Goal: Transaction & Acquisition: Book appointment/travel/reservation

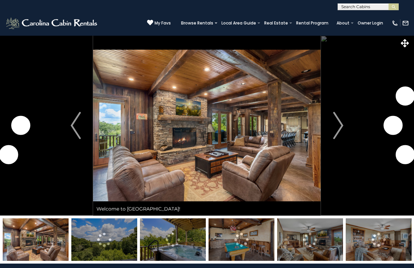
click at [338, 128] on img "Next" at bounding box center [338, 125] width 10 height 27
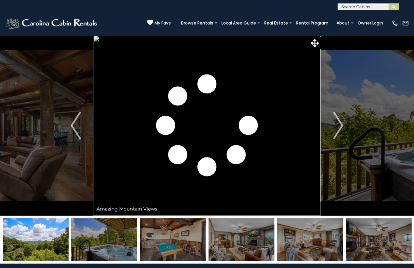
click at [132, 245] on img at bounding box center [104, 239] width 66 height 42
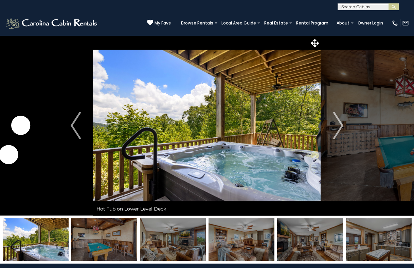
click at [132, 245] on img at bounding box center [104, 239] width 66 height 42
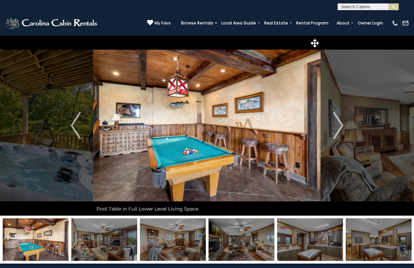
click at [132, 245] on img at bounding box center [104, 239] width 66 height 42
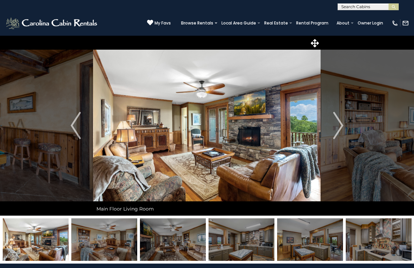
click at [65, 238] on img at bounding box center [36, 239] width 66 height 42
click at [44, 234] on img at bounding box center [36, 239] width 66 height 42
click at [69, 122] on button "Previous" at bounding box center [75, 125] width 35 height 180
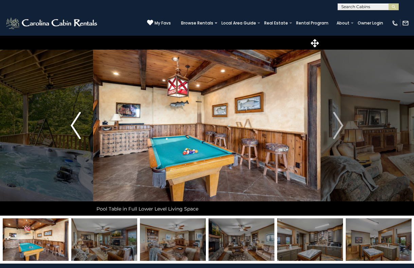
click at [69, 122] on button "Previous" at bounding box center [75, 125] width 35 height 180
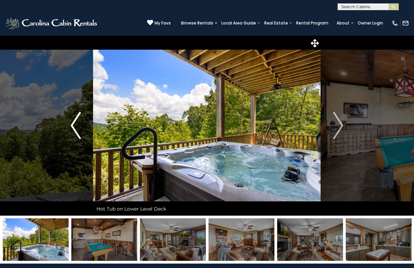
click at [69, 122] on button "Previous" at bounding box center [75, 125] width 35 height 180
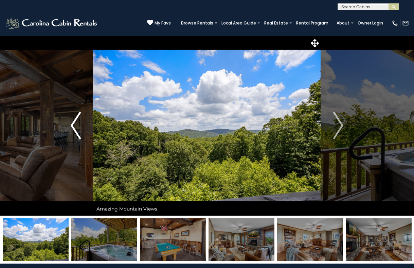
click at [69, 122] on button "Previous" at bounding box center [75, 125] width 35 height 180
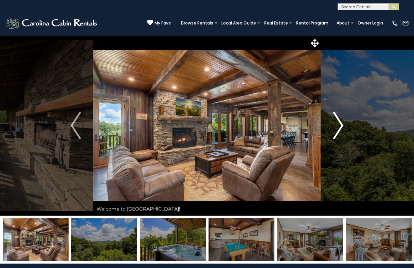
click at [336, 128] on img "Next" at bounding box center [338, 125] width 10 height 27
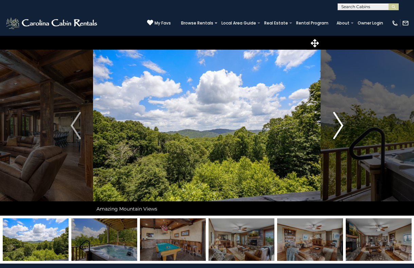
click at [336, 128] on img "Next" at bounding box center [338, 125] width 10 height 27
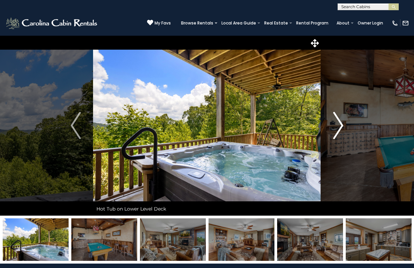
click at [336, 128] on img "Next" at bounding box center [338, 125] width 10 height 27
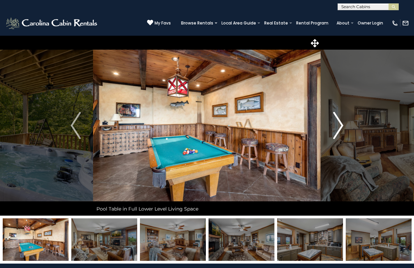
click at [336, 128] on img "Next" at bounding box center [338, 125] width 10 height 27
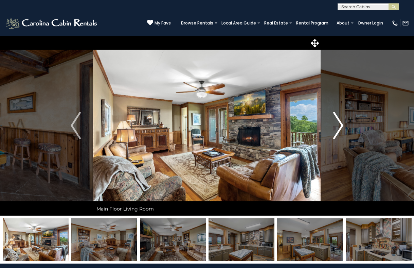
click at [336, 128] on img "Next" at bounding box center [338, 125] width 10 height 27
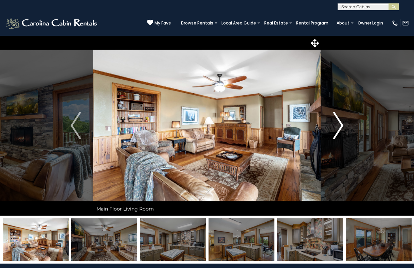
click at [336, 128] on img "Next" at bounding box center [338, 125] width 10 height 27
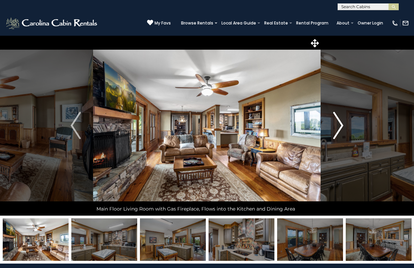
click at [336, 128] on img "Next" at bounding box center [338, 125] width 10 height 27
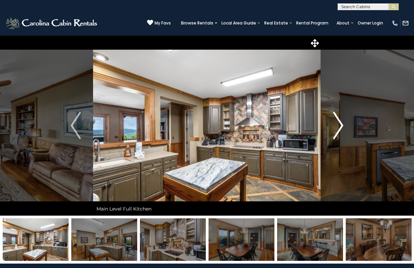
click at [336, 128] on img "Next" at bounding box center [338, 125] width 10 height 27
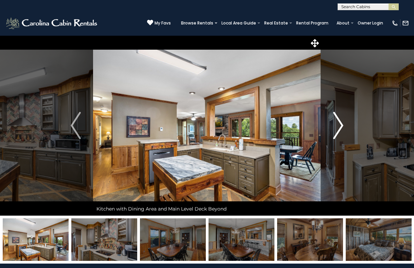
click at [336, 128] on img "Next" at bounding box center [338, 125] width 10 height 27
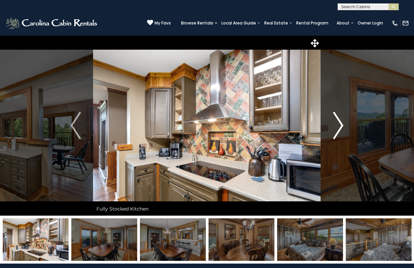
click at [336, 128] on img "Next" at bounding box center [338, 125] width 10 height 27
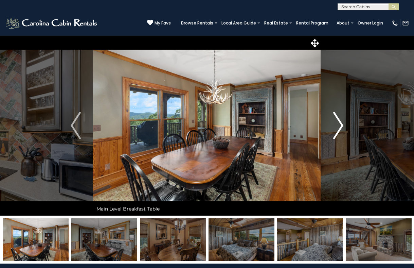
click at [336, 128] on img "Next" at bounding box center [338, 125] width 10 height 27
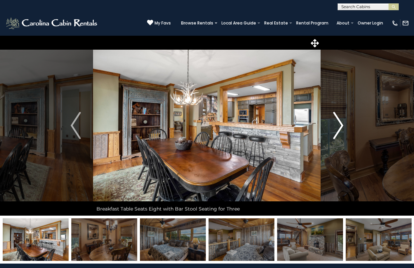
click at [336, 128] on img "Next" at bounding box center [338, 125] width 10 height 27
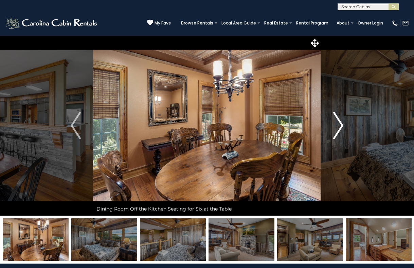
click at [336, 128] on img "Next" at bounding box center [338, 125] width 10 height 27
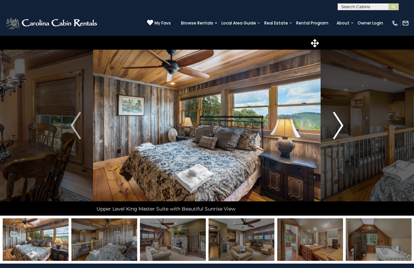
click at [336, 128] on img "Next" at bounding box center [338, 125] width 10 height 27
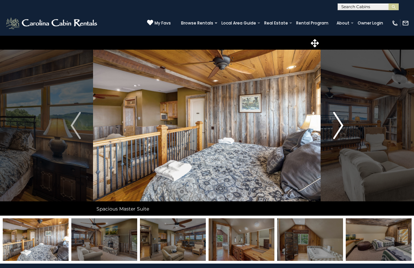
click at [336, 128] on img "Next" at bounding box center [338, 125] width 10 height 27
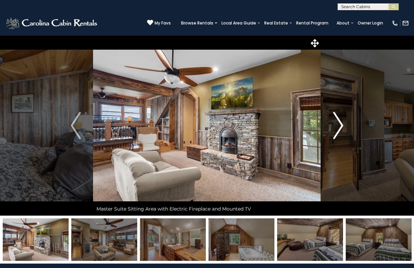
click at [336, 128] on img "Next" at bounding box center [338, 125] width 10 height 27
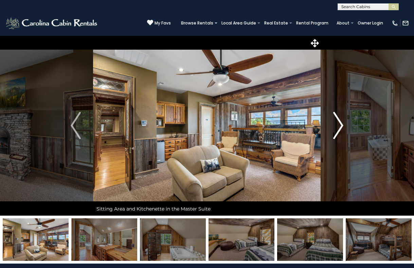
click at [336, 128] on img "Next" at bounding box center [338, 125] width 10 height 27
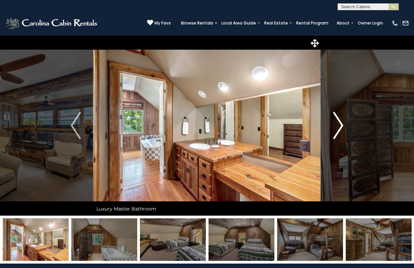
click at [336, 128] on img "Next" at bounding box center [338, 125] width 10 height 27
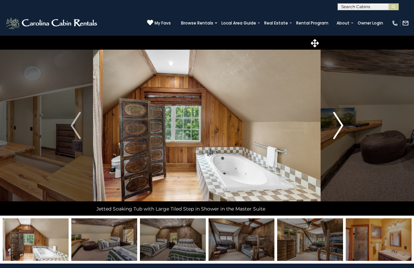
click at [336, 128] on img "Next" at bounding box center [338, 125] width 10 height 27
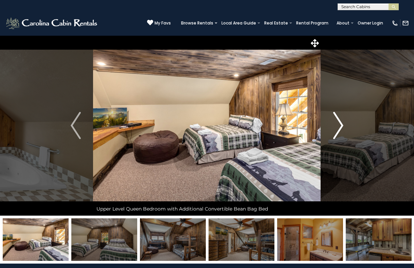
click at [336, 128] on img "Next" at bounding box center [338, 125] width 10 height 27
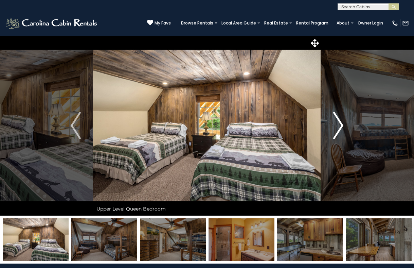
click at [336, 129] on img "Next" at bounding box center [338, 125] width 10 height 27
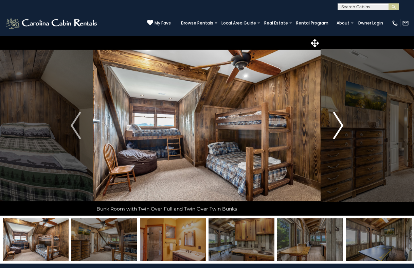
click at [338, 134] on img "Next" at bounding box center [338, 125] width 10 height 27
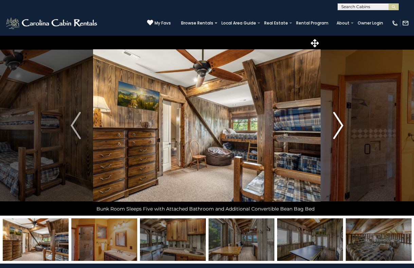
click at [337, 132] on img "Next" at bounding box center [338, 125] width 10 height 27
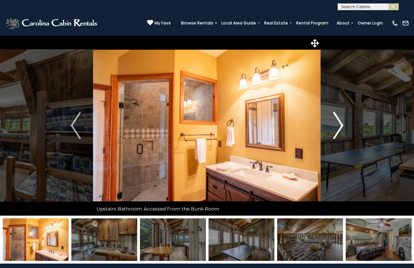
click at [337, 132] on img "Next" at bounding box center [338, 125] width 10 height 27
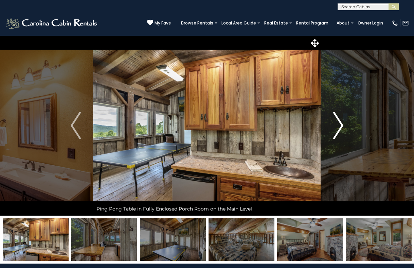
click at [337, 132] on img "Next" at bounding box center [338, 125] width 10 height 27
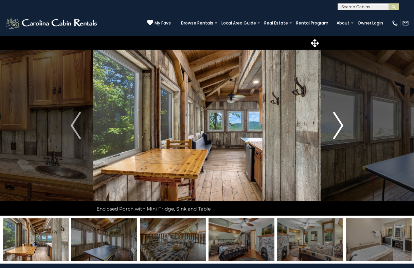
click at [337, 132] on img "Next" at bounding box center [338, 125] width 10 height 27
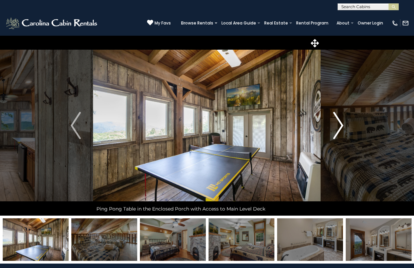
click at [336, 132] on img "Next" at bounding box center [338, 125] width 10 height 27
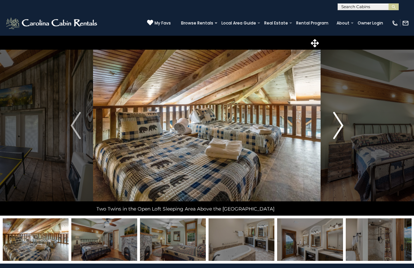
click at [336, 132] on img "Next" at bounding box center [338, 125] width 10 height 27
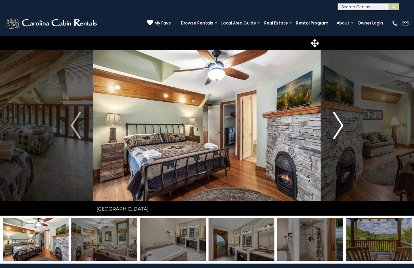
click at [336, 132] on img "Next" at bounding box center [338, 125] width 10 height 27
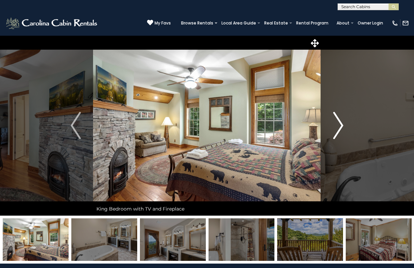
click at [336, 132] on img "Next" at bounding box center [338, 125] width 10 height 27
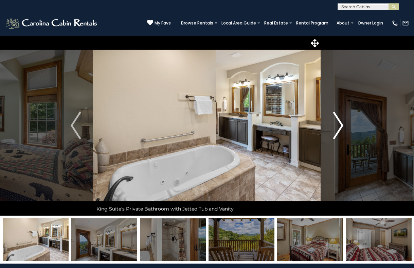
click at [336, 132] on img "Next" at bounding box center [338, 125] width 10 height 27
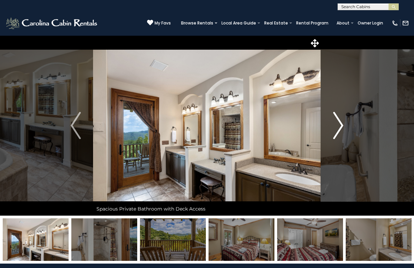
click at [336, 132] on img "Next" at bounding box center [338, 125] width 10 height 27
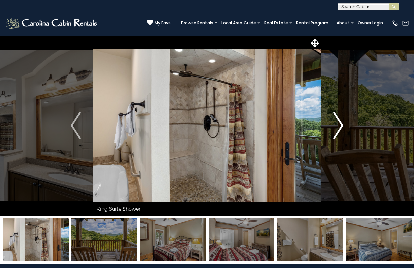
click at [336, 132] on img "Next" at bounding box center [338, 125] width 10 height 27
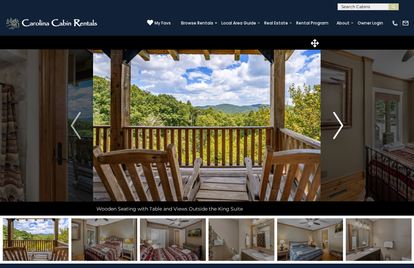
click at [336, 132] on img "Next" at bounding box center [338, 125] width 10 height 27
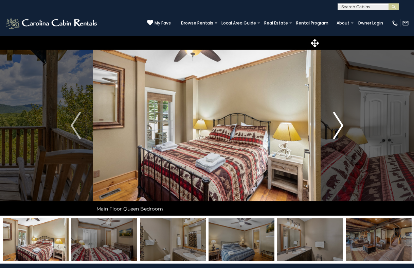
click at [336, 132] on img "Next" at bounding box center [338, 125] width 10 height 27
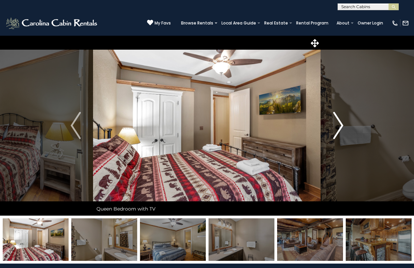
click at [336, 132] on img "Next" at bounding box center [338, 125] width 10 height 27
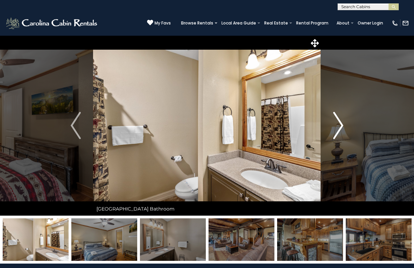
click at [336, 132] on img "Next" at bounding box center [338, 125] width 10 height 27
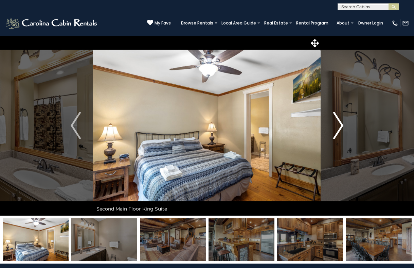
click at [336, 132] on img "Next" at bounding box center [338, 125] width 10 height 27
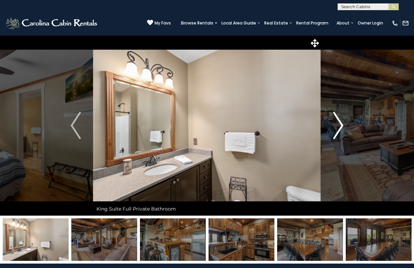
click at [336, 132] on img "Next" at bounding box center [338, 125] width 10 height 27
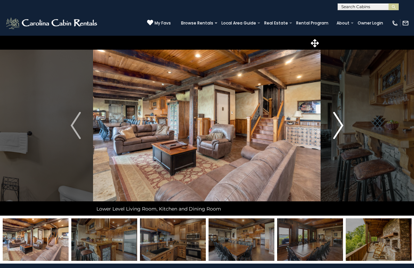
click at [336, 132] on img "Next" at bounding box center [338, 125] width 10 height 27
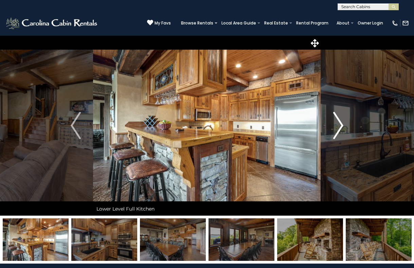
click at [336, 132] on img "Next" at bounding box center [338, 125] width 10 height 27
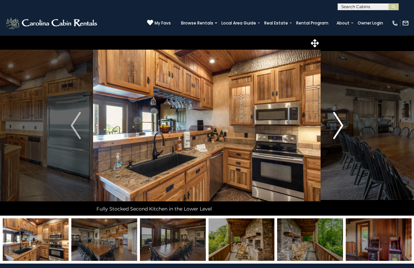
click at [336, 132] on img "Next" at bounding box center [338, 125] width 10 height 27
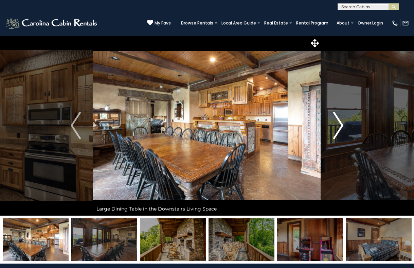
click at [336, 132] on img "Next" at bounding box center [338, 125] width 10 height 27
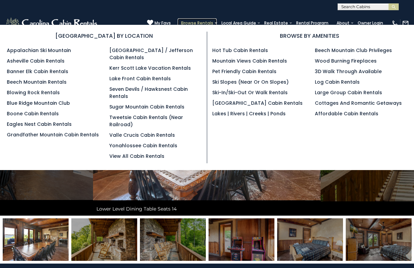
click at [200, 20] on link "Browse Rentals" at bounding box center [197, 23] width 39 height 10
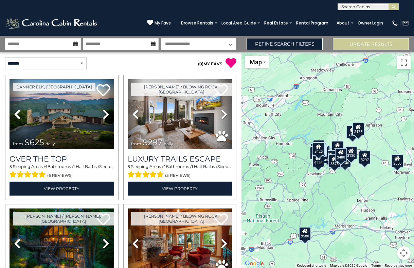
click at [77, 45] on icon at bounding box center [75, 43] width 5 height 5
click at [75, 44] on icon at bounding box center [75, 43] width 5 height 5
click at [28, 43] on input "text" at bounding box center [43, 44] width 76 height 12
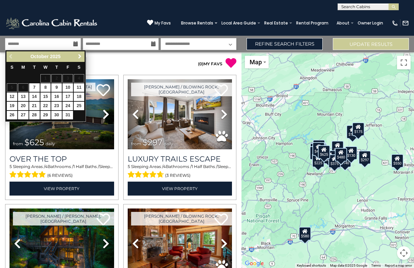
click at [76, 58] on link "Next" at bounding box center [79, 56] width 8 height 8
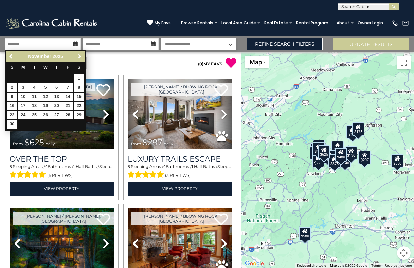
click at [77, 58] on span "Next" at bounding box center [79, 56] width 5 height 5
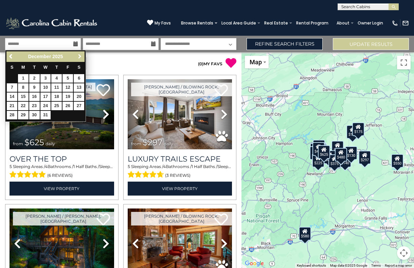
click at [80, 56] on span "Next" at bounding box center [79, 56] width 5 height 5
click at [58, 79] on link "1" at bounding box center [56, 78] width 11 height 8
type input "******"
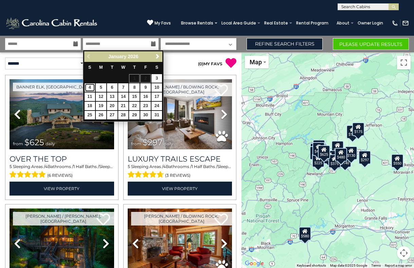
click at [88, 87] on link "4" at bounding box center [90, 87] width 11 height 8
type input "******"
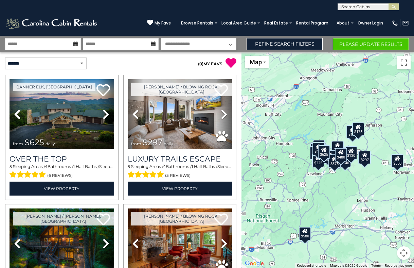
click at [226, 40] on select "**********" at bounding box center [199, 44] width 76 height 12
select select "*"
click at [161, 38] on select "**********" at bounding box center [199, 44] width 76 height 12
click at [348, 41] on button "Please Update Results" at bounding box center [371, 44] width 76 height 12
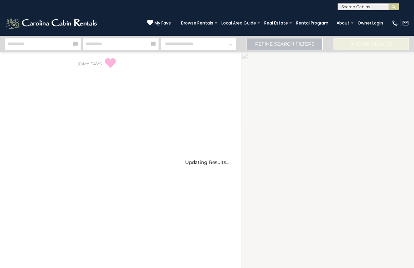
select select "*"
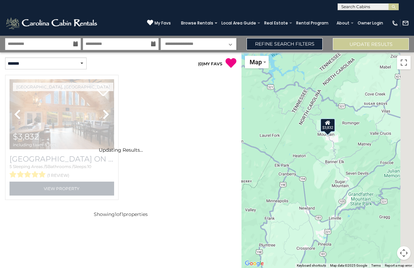
drag, startPoint x: 358, startPoint y: 157, endPoint x: 322, endPoint y: 151, distance: 36.7
click at [323, 151] on div "$3,832" at bounding box center [328, 159] width 173 height 215
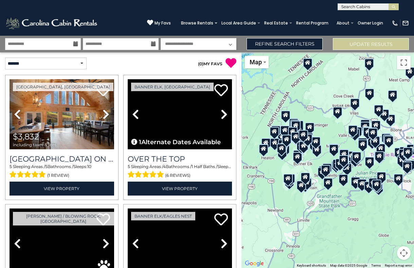
drag, startPoint x: 348, startPoint y: 144, endPoint x: 311, endPoint y: 148, distance: 36.5
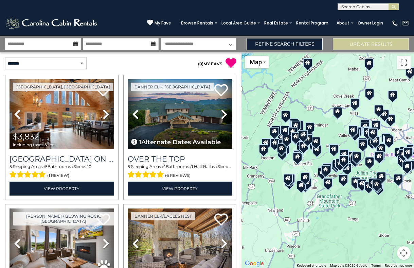
click at [311, 148] on div "$3,832" at bounding box center [328, 159] width 173 height 215
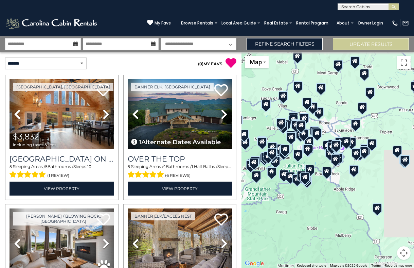
drag, startPoint x: 345, startPoint y: 128, endPoint x: 274, endPoint y: 122, distance: 71.3
click at [274, 122] on div "$3,832" at bounding box center [328, 159] width 173 height 215
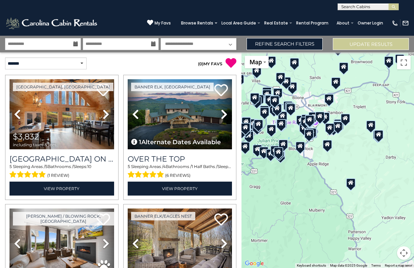
drag, startPoint x: 359, startPoint y: 184, endPoint x: 333, endPoint y: 160, distance: 35.8
click at [333, 160] on div "$3,832" at bounding box center [328, 159] width 173 height 215
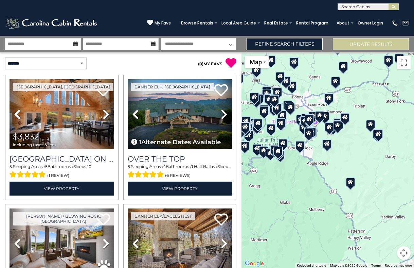
click at [300, 148] on div at bounding box center [300, 145] width 10 height 9
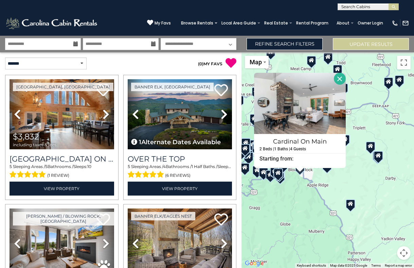
click at [316, 198] on div "$3,832" at bounding box center [328, 159] width 173 height 215
click at [339, 78] on button "Close" at bounding box center [340, 79] width 12 height 12
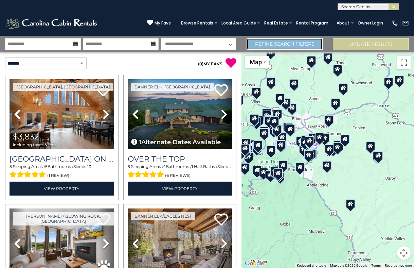
click at [288, 40] on link "Refine Search Filters" at bounding box center [285, 44] width 76 height 12
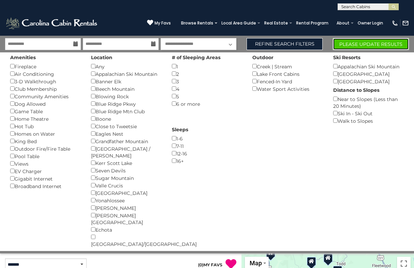
click at [349, 42] on button "Please Update Results" at bounding box center [371, 44] width 76 height 12
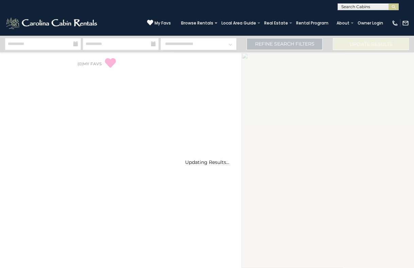
select select "*"
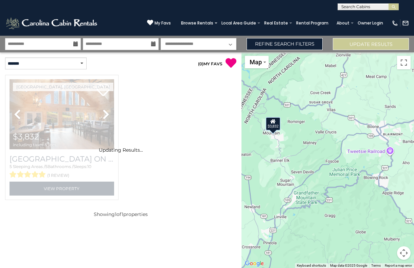
drag, startPoint x: 335, startPoint y: 167, endPoint x: 247, endPoint y: 160, distance: 88.0
click at [248, 160] on div "$3,832" at bounding box center [328, 159] width 173 height 215
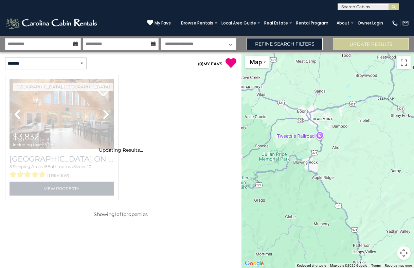
drag, startPoint x: 369, startPoint y: 204, endPoint x: 301, endPoint y: 187, distance: 70.0
click at [301, 187] on div "$3,832" at bounding box center [328, 159] width 173 height 215
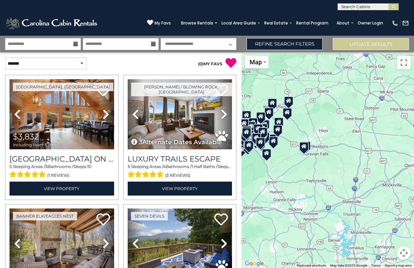
drag, startPoint x: 366, startPoint y: 167, endPoint x: 293, endPoint y: 155, distance: 73.5
click at [293, 155] on div "$3,832" at bounding box center [328, 159] width 173 height 215
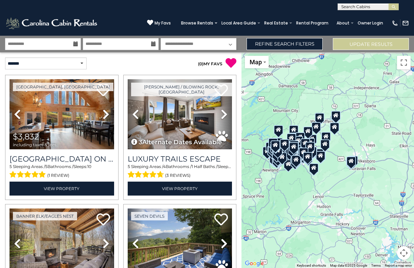
drag, startPoint x: 286, startPoint y: 139, endPoint x: 333, endPoint y: 153, distance: 49.2
click at [334, 153] on div "$3,832" at bounding box center [328, 159] width 173 height 215
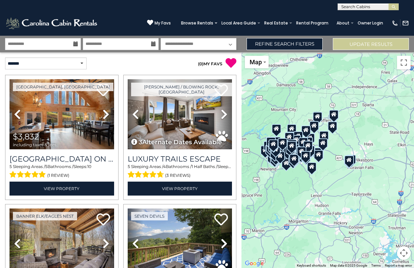
click at [305, 156] on icon at bounding box center [305, 155] width 5 height 5
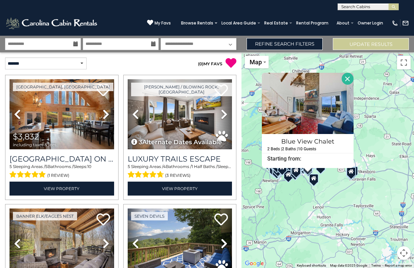
click at [317, 178] on div at bounding box center [314, 178] width 10 height 9
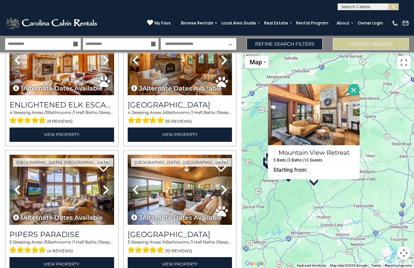
scroll to position [573, 0]
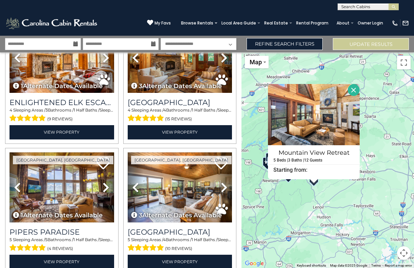
click at [77, 43] on icon at bounding box center [75, 43] width 5 height 5
click at [73, 42] on input "**********" at bounding box center [43, 44] width 76 height 12
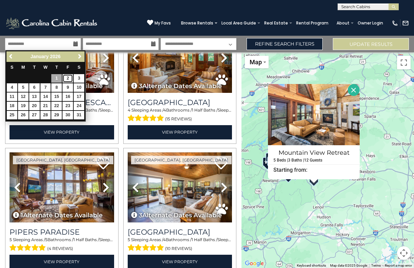
click at [64, 78] on link "2" at bounding box center [68, 78] width 11 height 8
type input "******"
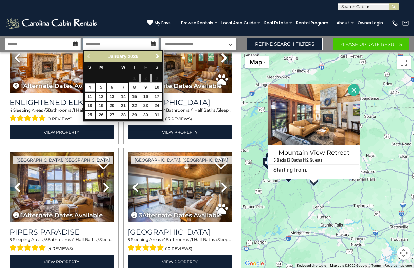
click at [115, 41] on input "text" at bounding box center [121, 44] width 76 height 12
click at [90, 86] on link "4" at bounding box center [90, 87] width 11 height 8
type input "******"
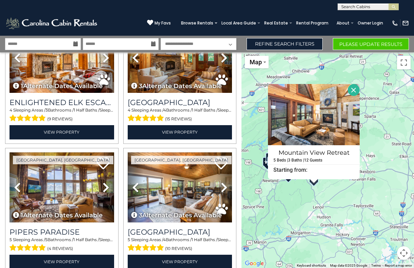
click at [226, 43] on select "**********" at bounding box center [199, 44] width 76 height 12
select select
click at [161, 38] on select "**********" at bounding box center [199, 44] width 76 height 12
click at [354, 43] on button "Please Update Results" at bounding box center [371, 44] width 76 height 12
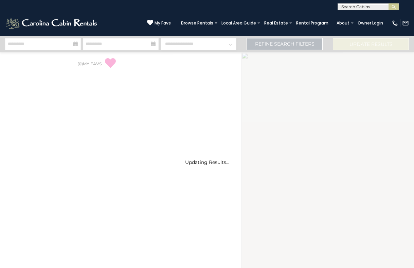
select select "*"
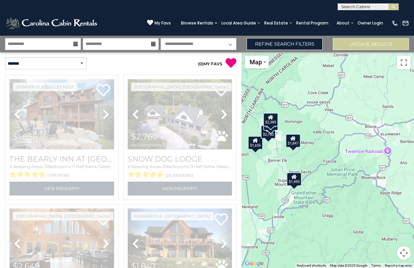
drag, startPoint x: 370, startPoint y: 203, endPoint x: 283, endPoint y: 195, distance: 87.6
click at [283, 195] on div "$1,656 $2,760 $2,649 $1,847 $2,389 $1,495" at bounding box center [328, 159] width 173 height 215
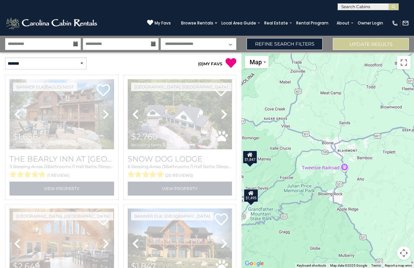
drag, startPoint x: 374, startPoint y: 186, endPoint x: 328, endPoint y: 203, distance: 49.1
click at [329, 203] on div "$1,656 $2,760 $2,649 $1,847 $2,389 $1,495" at bounding box center [328, 159] width 173 height 215
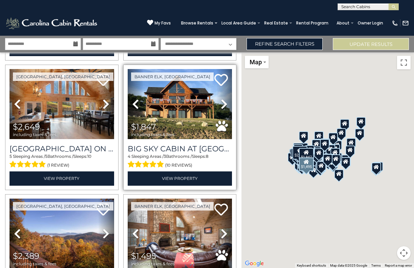
scroll to position [142, 0]
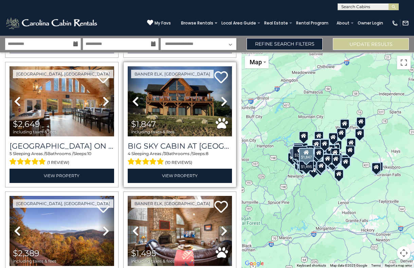
click at [224, 101] on icon at bounding box center [224, 101] width 7 height 11
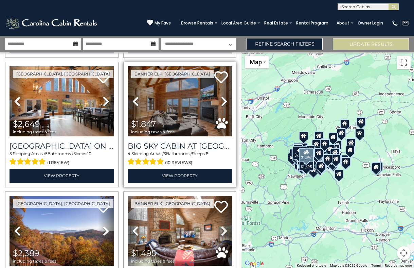
click at [224, 101] on icon at bounding box center [224, 101] width 7 height 11
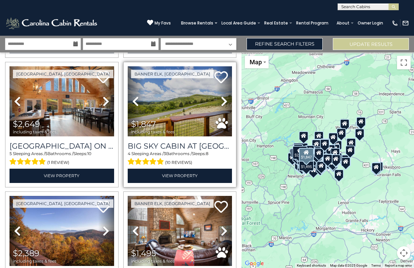
click at [224, 101] on icon at bounding box center [224, 101] width 7 height 11
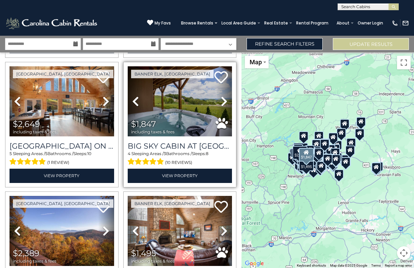
click at [224, 101] on icon at bounding box center [224, 101] width 7 height 11
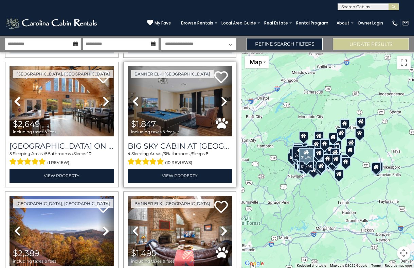
click at [224, 101] on icon at bounding box center [224, 101] width 7 height 11
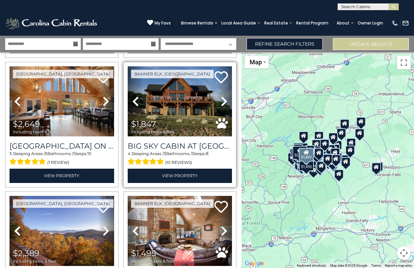
click at [224, 101] on icon at bounding box center [224, 101] width 7 height 11
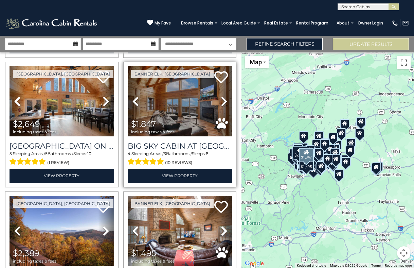
click at [224, 101] on icon at bounding box center [224, 101] width 7 height 11
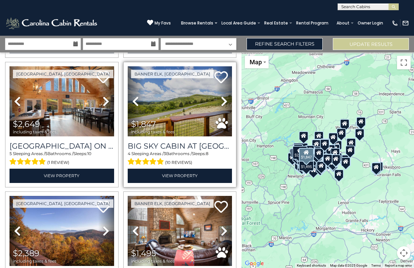
click at [224, 101] on icon at bounding box center [224, 101] width 7 height 11
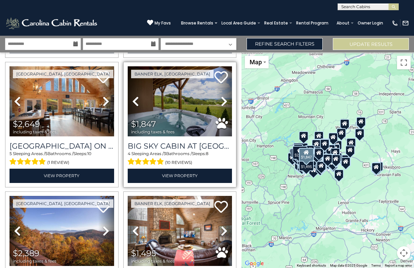
click at [224, 101] on icon at bounding box center [224, 101] width 7 height 11
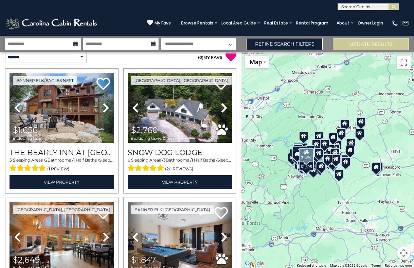
scroll to position [0, 0]
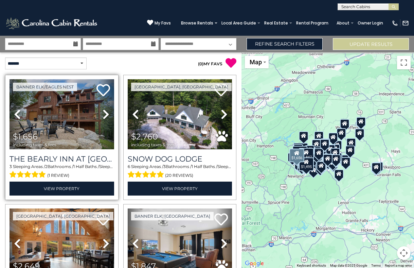
click at [107, 117] on icon at bounding box center [106, 114] width 7 height 11
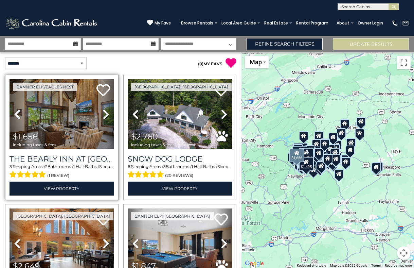
click at [107, 117] on icon at bounding box center [106, 114] width 7 height 11
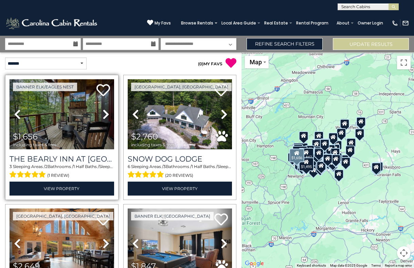
click at [22, 112] on link "Previous" at bounding box center [18, 114] width 16 height 70
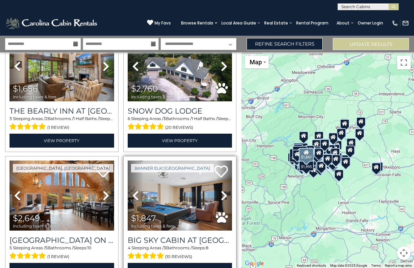
scroll to position [50, 0]
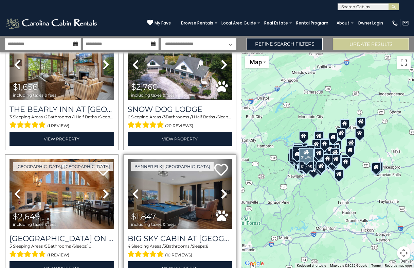
click at [220, 193] on link "Next" at bounding box center [224, 194] width 16 height 70
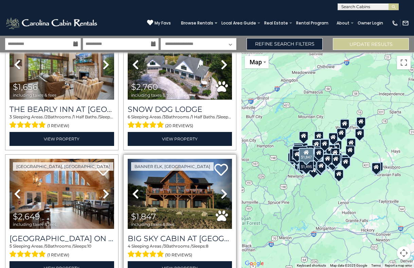
click at [220, 193] on link "Next" at bounding box center [224, 194] width 16 height 70
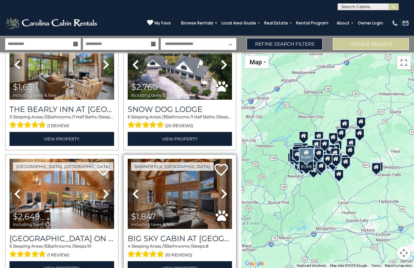
click at [220, 193] on link "Next" at bounding box center [224, 194] width 16 height 70
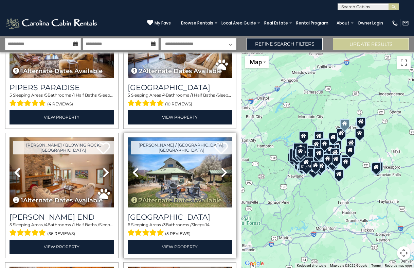
scroll to position [993, 0]
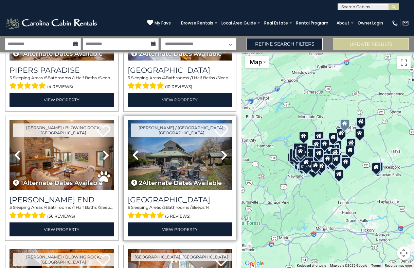
click at [225, 156] on icon at bounding box center [224, 155] width 7 height 11
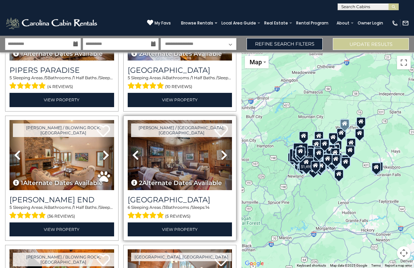
click at [225, 156] on icon at bounding box center [224, 155] width 7 height 11
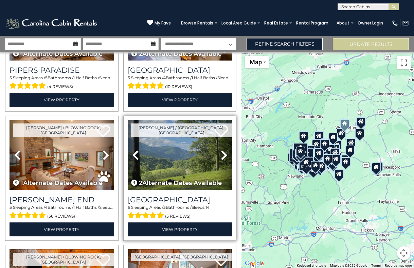
click at [225, 156] on icon at bounding box center [224, 155] width 7 height 11
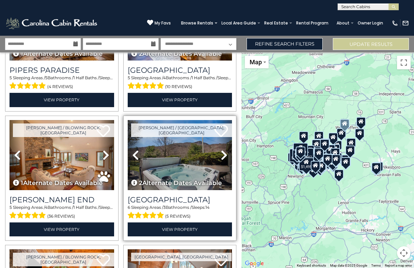
click at [225, 156] on icon at bounding box center [224, 155] width 7 height 11
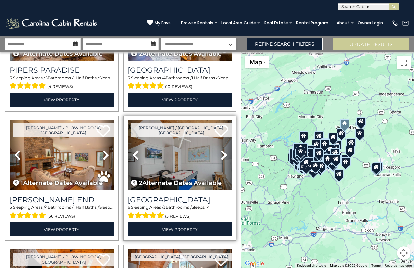
click at [222, 153] on icon at bounding box center [224, 155] width 7 height 11
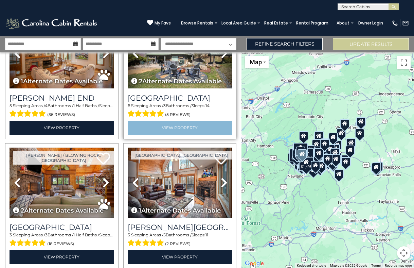
scroll to position [1096, 0]
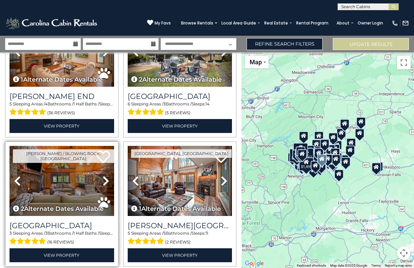
click at [107, 181] on icon at bounding box center [106, 180] width 7 height 11
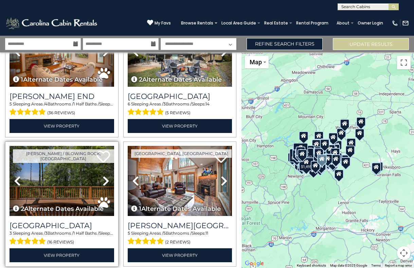
click at [107, 181] on icon at bounding box center [106, 180] width 7 height 11
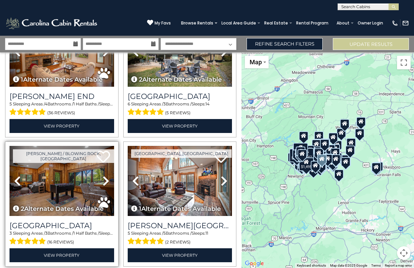
click at [107, 181] on icon at bounding box center [106, 180] width 7 height 11
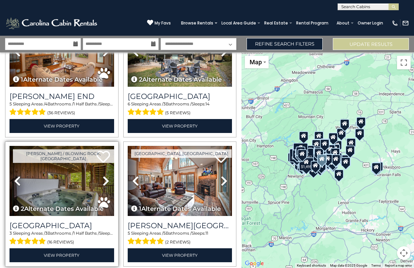
click at [107, 181] on icon at bounding box center [106, 180] width 7 height 11
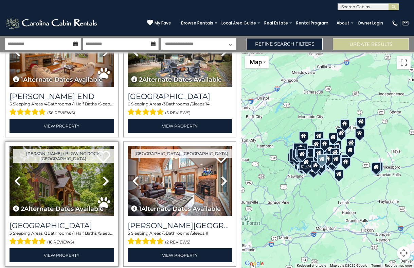
click at [107, 181] on icon at bounding box center [106, 180] width 7 height 11
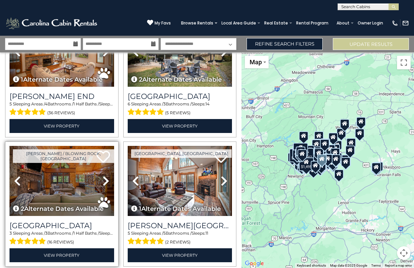
click at [107, 181] on icon at bounding box center [106, 180] width 7 height 11
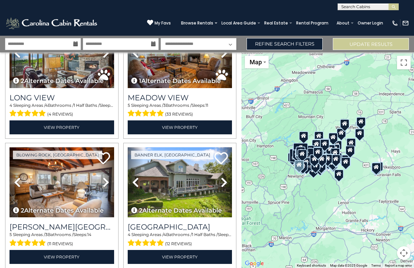
scroll to position [1745, 0]
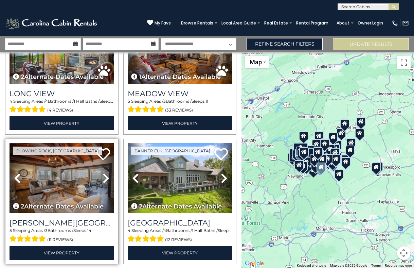
click at [104, 178] on icon at bounding box center [106, 178] width 7 height 11
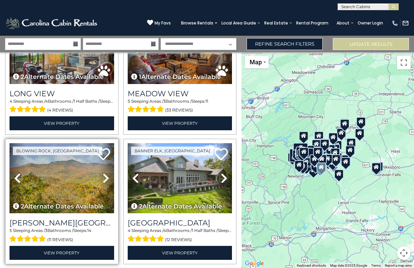
click at [104, 178] on icon at bounding box center [106, 178] width 7 height 11
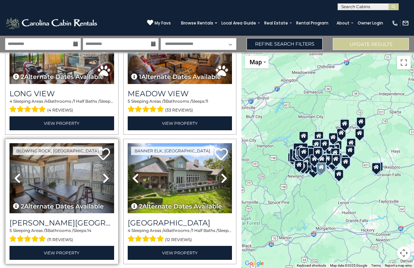
click at [104, 178] on icon at bounding box center [106, 178] width 7 height 11
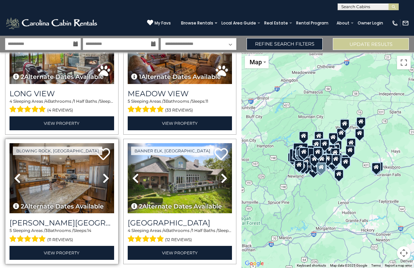
click at [104, 178] on icon at bounding box center [106, 178] width 7 height 11
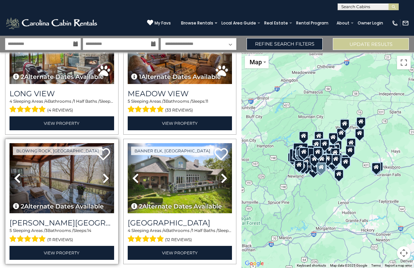
click at [104, 178] on icon at bounding box center [106, 178] width 7 height 11
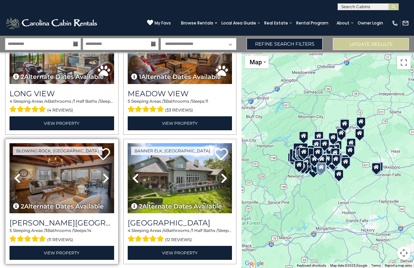
click at [104, 178] on icon at bounding box center [106, 178] width 7 height 11
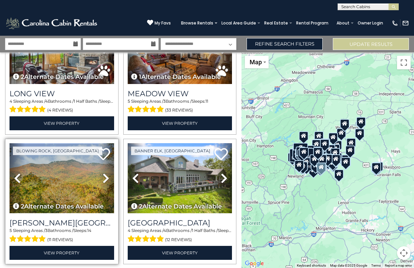
click at [83, 186] on img at bounding box center [62, 178] width 105 height 70
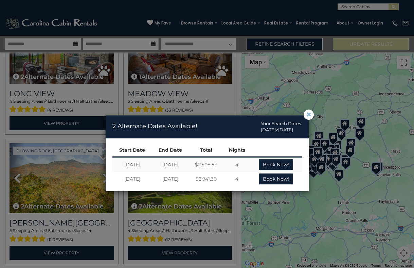
click at [309, 115] on span "×" at bounding box center [309, 115] width 6 height 0
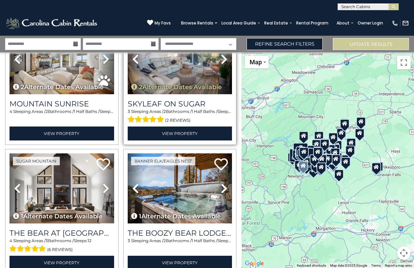
scroll to position [1994, 0]
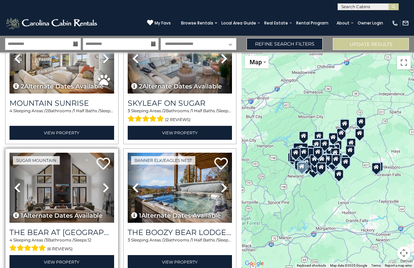
click at [108, 180] on link "Next" at bounding box center [106, 188] width 16 height 70
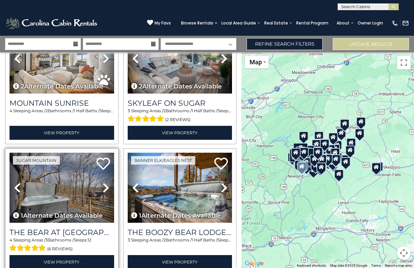
click at [108, 180] on link "Next" at bounding box center [106, 188] width 16 height 70
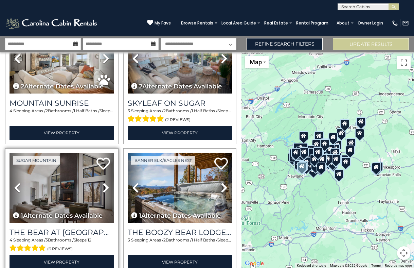
click at [108, 180] on link "Next" at bounding box center [106, 188] width 16 height 70
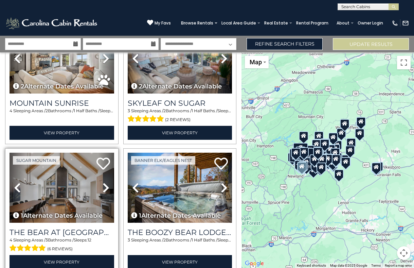
click at [108, 180] on link "Next" at bounding box center [106, 188] width 16 height 70
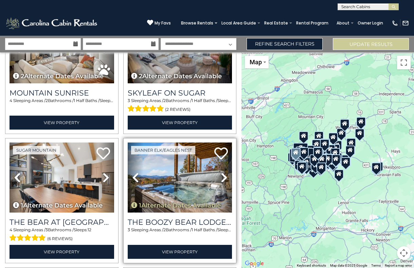
scroll to position [2010, 0]
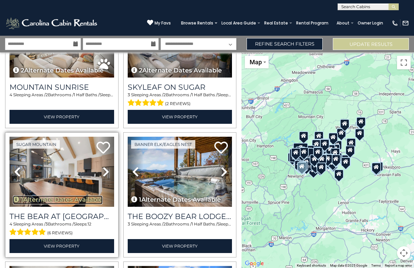
click at [85, 200] on button "1 Alternate Dates Available" at bounding box center [58, 199] width 90 height 9
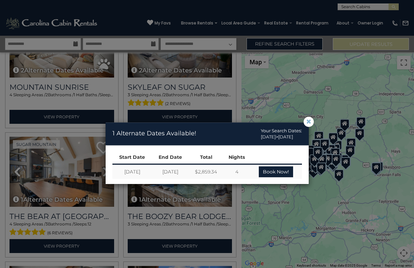
click at [309, 122] on span "×" at bounding box center [309, 122] width 6 height 0
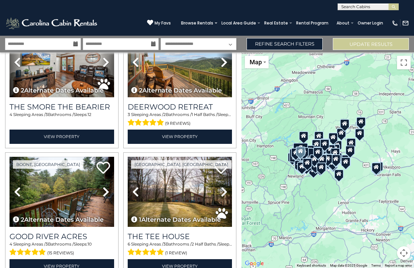
scroll to position [2249, 0]
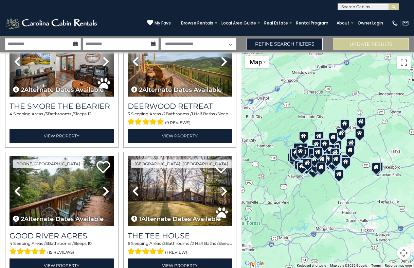
click at [74, 42] on icon at bounding box center [75, 43] width 5 height 5
click at [40, 42] on input "**********" at bounding box center [43, 44] width 76 height 12
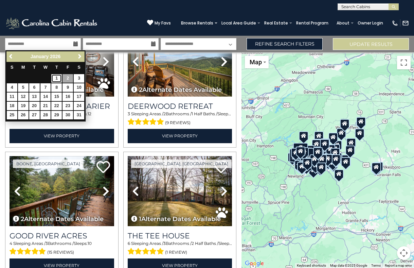
click at [57, 78] on link "1" at bounding box center [56, 78] width 11 height 8
type input "******"
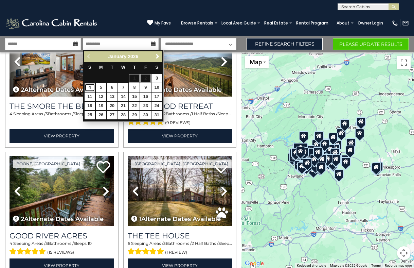
click at [90, 88] on link "4" at bounding box center [90, 87] width 11 height 8
type input "******"
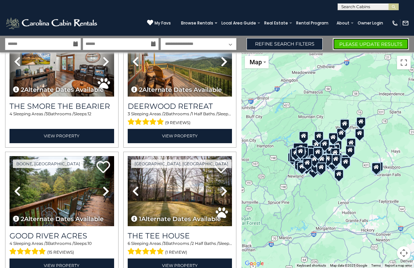
click at [372, 40] on button "Please Update Results" at bounding box center [371, 44] width 76 height 12
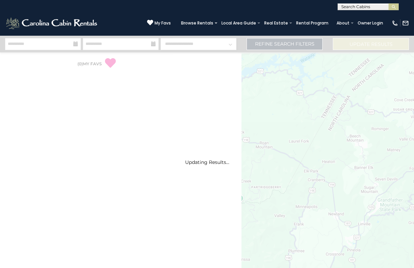
select select "*"
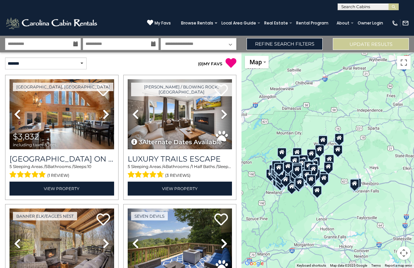
drag, startPoint x: 378, startPoint y: 207, endPoint x: 335, endPoint y: 226, distance: 46.7
click at [335, 226] on div "$3,832" at bounding box center [328, 159] width 173 height 215
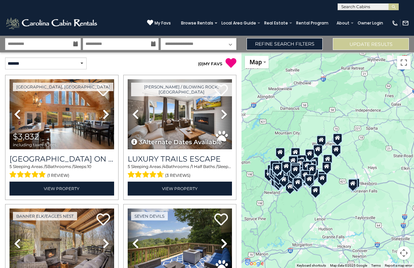
click at [322, 182] on div at bounding box center [323, 177] width 10 height 9
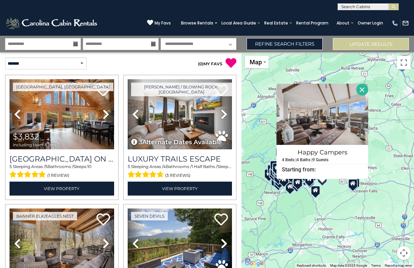
click at [315, 193] on div at bounding box center [316, 190] width 10 height 9
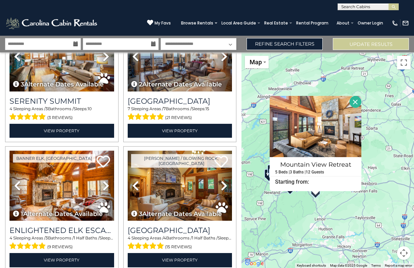
scroll to position [449, 0]
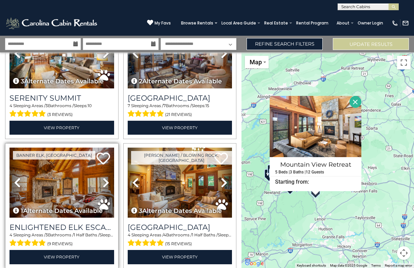
click at [104, 183] on icon at bounding box center [106, 182] width 7 height 11
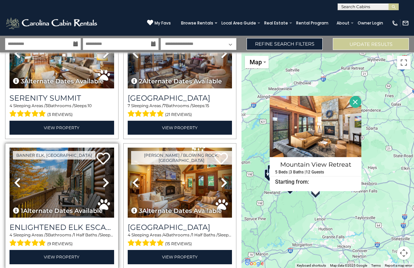
click at [104, 183] on icon at bounding box center [106, 182] width 7 height 11
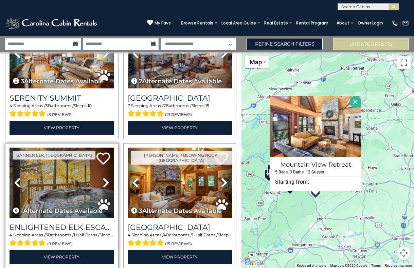
click at [104, 183] on icon at bounding box center [106, 182] width 7 height 11
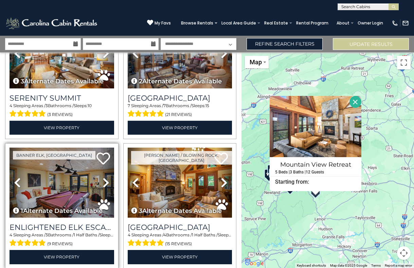
click at [105, 183] on icon at bounding box center [106, 182] width 7 height 11
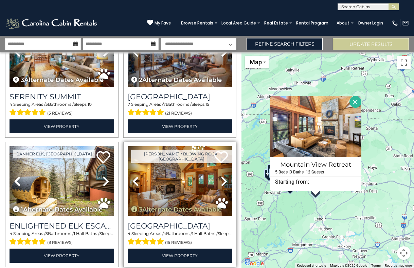
scroll to position [452, 0]
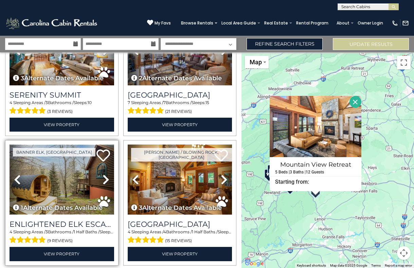
click at [39, 183] on img at bounding box center [62, 179] width 105 height 70
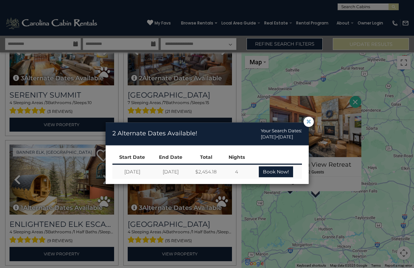
click at [310, 122] on span "×" at bounding box center [309, 122] width 6 height 0
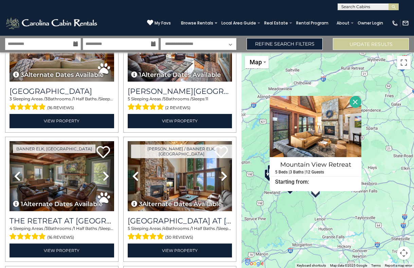
scroll to position [972, 0]
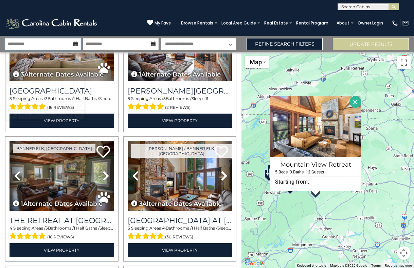
click at [57, 41] on input "**********" at bounding box center [43, 44] width 76 height 12
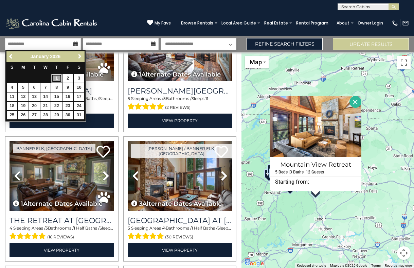
click at [58, 77] on link "1" at bounding box center [56, 78] width 11 height 8
type input "******"
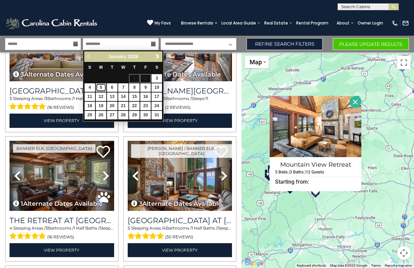
click at [100, 86] on link "5" at bounding box center [101, 87] width 11 height 8
type input "******"
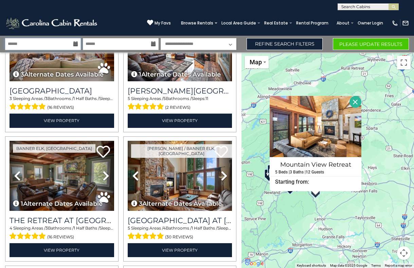
click at [65, 42] on input "******" at bounding box center [43, 44] width 76 height 12
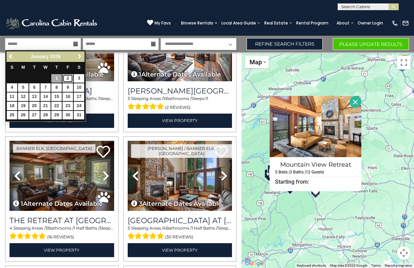
click at [70, 78] on link "2" at bounding box center [68, 78] width 11 height 8
type input "******"
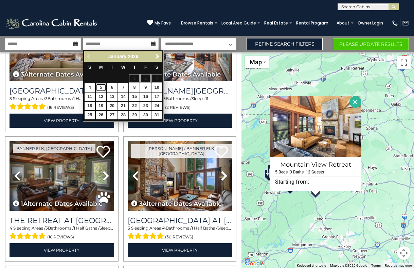
click at [102, 90] on link "5" at bounding box center [101, 87] width 11 height 8
type input "******"
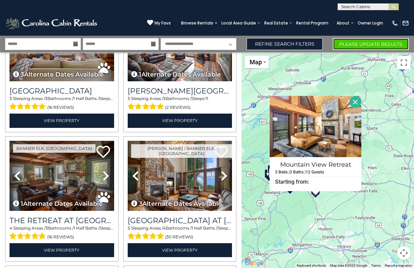
click at [348, 47] on button "Please Update Results" at bounding box center [371, 44] width 76 height 12
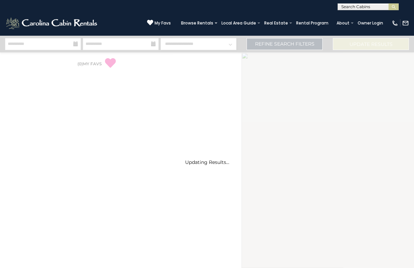
select select "*"
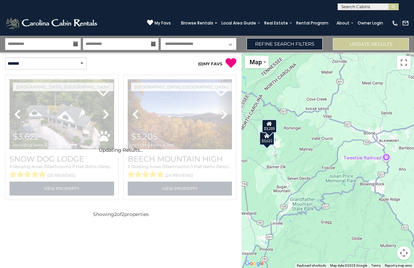
drag, startPoint x: 381, startPoint y: 160, endPoint x: 287, endPoint y: 157, distance: 94.1
click at [287, 157] on div "$3,622 $3,205" at bounding box center [328, 159] width 173 height 215
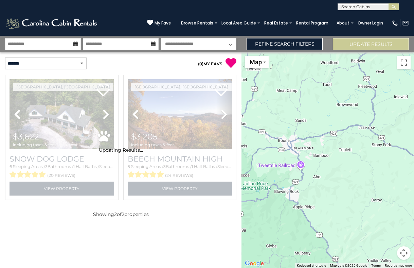
drag, startPoint x: 349, startPoint y: 164, endPoint x: 268, endPoint y: 174, distance: 81.4
click at [268, 174] on div "$3,622 $3,205" at bounding box center [328, 159] width 173 height 215
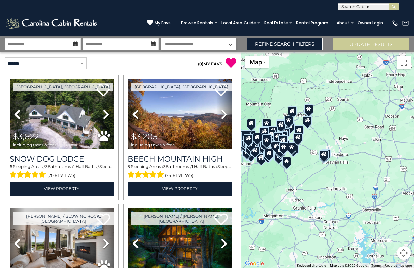
drag, startPoint x: 305, startPoint y: 183, endPoint x: 246, endPoint y: 170, distance: 60.8
click at [246, 170] on div "$3,622 $3,205" at bounding box center [328, 159] width 173 height 215
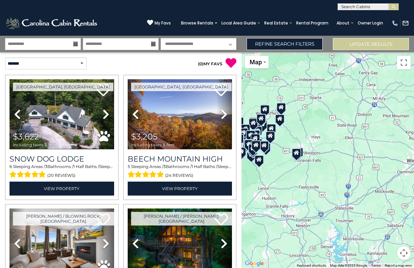
click at [265, 147] on icon at bounding box center [264, 145] width 5 height 5
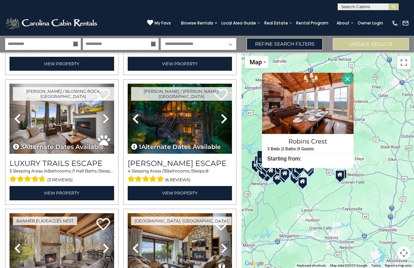
scroll to position [126, 0]
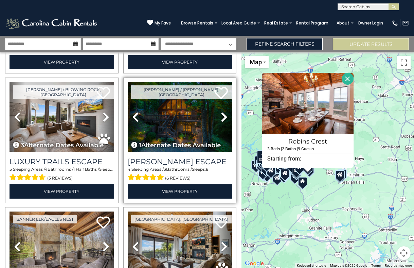
click at [224, 118] on icon at bounding box center [224, 116] width 7 height 11
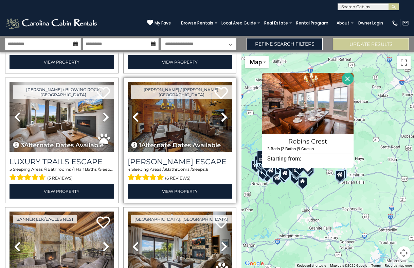
click at [224, 118] on icon at bounding box center [224, 116] width 7 height 11
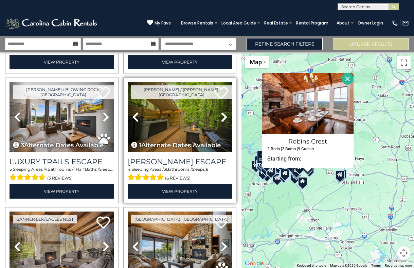
click at [224, 118] on icon at bounding box center [224, 116] width 7 height 11
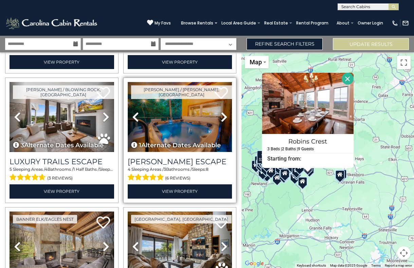
click at [200, 122] on img at bounding box center [180, 117] width 105 height 70
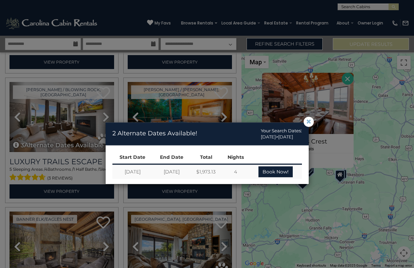
click at [310, 122] on span "×" at bounding box center [309, 122] width 6 height 0
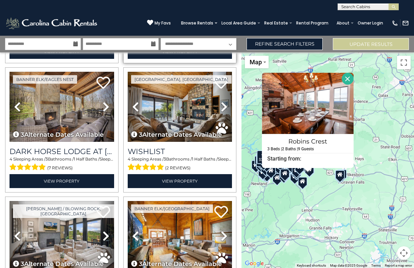
scroll to position [285, 0]
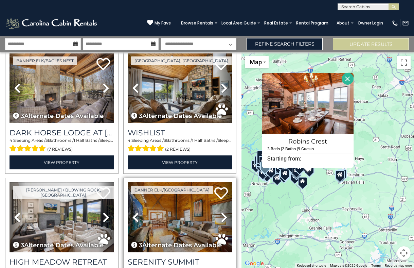
click at [225, 216] on icon at bounding box center [224, 217] width 7 height 11
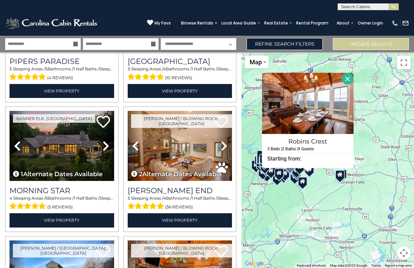
scroll to position [878, 0]
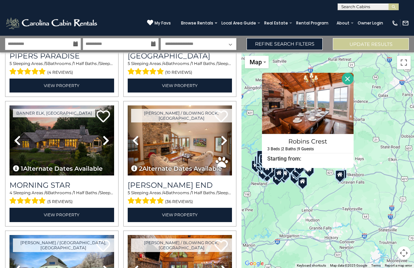
click at [174, 43] on select "**********" at bounding box center [199, 44] width 76 height 12
select select
click at [161, 38] on select "**********" at bounding box center [199, 44] width 76 height 12
drag, startPoint x: 174, startPoint y: 43, endPoint x: 174, endPoint y: 35, distance: 7.8
click at [174, 35] on div "(828) 295-6000 My Favs Browse Rentals Local Area Guide Activities & Attractions…" at bounding box center [207, 22] width 414 height 25
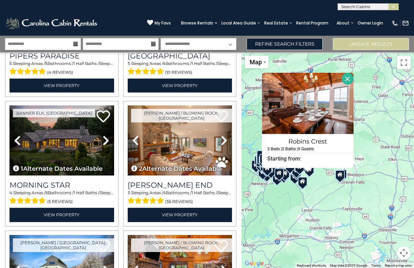
click at [352, 51] on div "**********" at bounding box center [207, 44] width 414 height 17
click at [347, 76] on button "Close" at bounding box center [348, 79] width 12 height 12
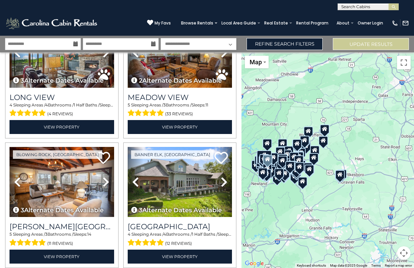
scroll to position [1742, 0]
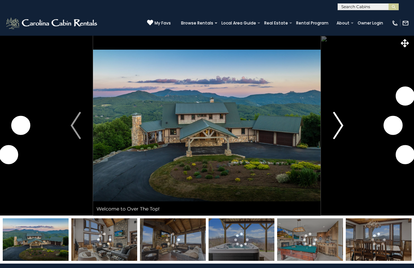
click at [335, 133] on img "Next" at bounding box center [338, 125] width 10 height 27
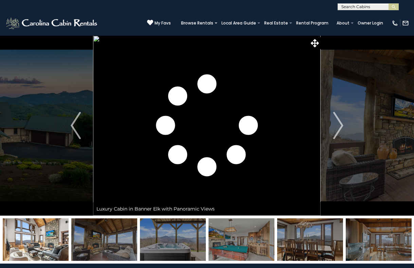
click at [228, 231] on img at bounding box center [242, 239] width 66 height 42
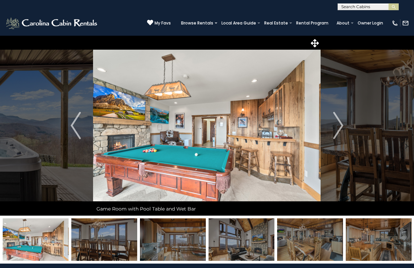
click at [180, 244] on img at bounding box center [173, 239] width 66 height 42
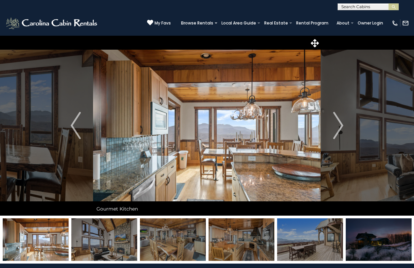
click at [180, 244] on img at bounding box center [173, 239] width 66 height 42
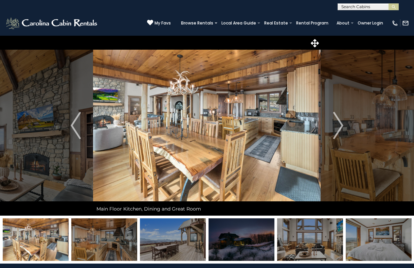
click at [180, 244] on img at bounding box center [173, 239] width 66 height 42
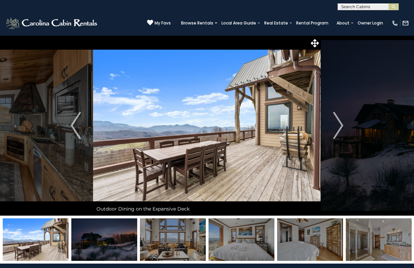
click at [240, 236] on img at bounding box center [242, 239] width 66 height 42
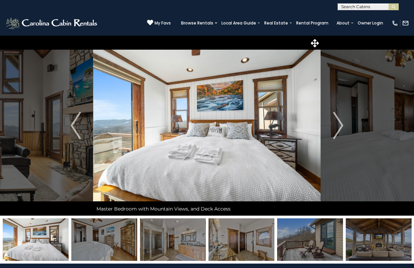
click at [243, 236] on img at bounding box center [242, 239] width 66 height 42
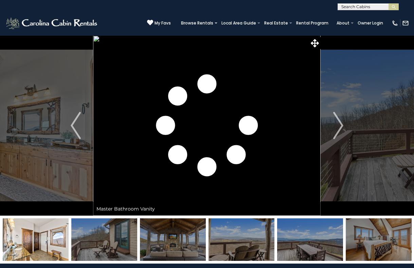
click at [189, 239] on img at bounding box center [173, 239] width 66 height 42
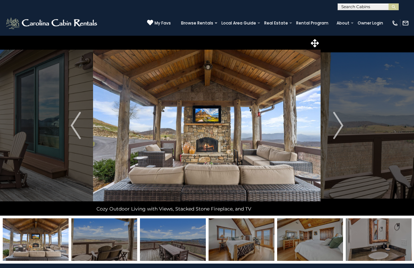
click at [369, 240] on img at bounding box center [379, 239] width 66 height 42
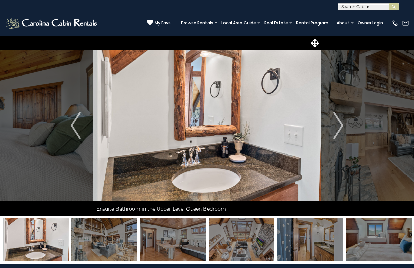
click at [264, 243] on img at bounding box center [242, 239] width 66 height 42
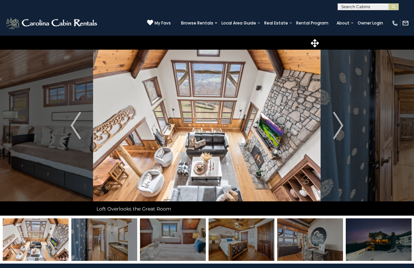
click at [261, 244] on img at bounding box center [242, 239] width 66 height 42
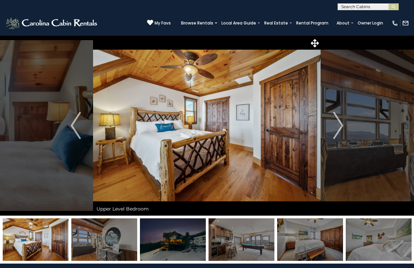
click at [176, 252] on img at bounding box center [173, 239] width 66 height 42
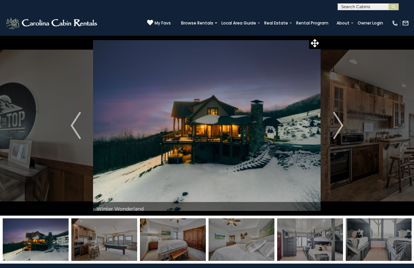
click at [294, 244] on img at bounding box center [310, 239] width 66 height 42
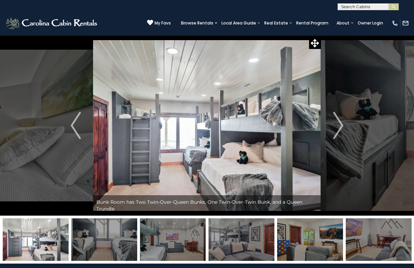
click at [308, 233] on img at bounding box center [310, 239] width 66 height 42
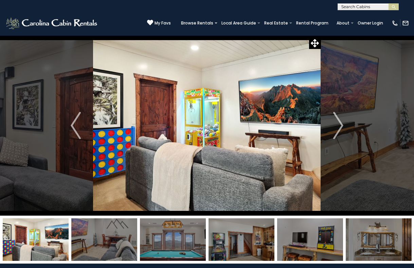
click at [193, 238] on img at bounding box center [173, 239] width 66 height 42
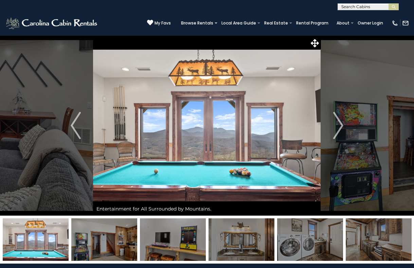
click at [316, 239] on img at bounding box center [310, 239] width 66 height 42
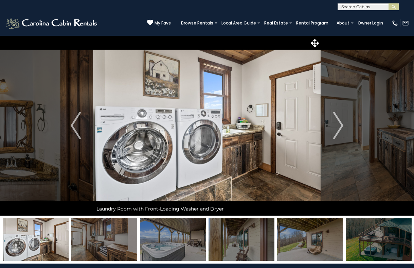
click at [235, 242] on img at bounding box center [242, 239] width 66 height 42
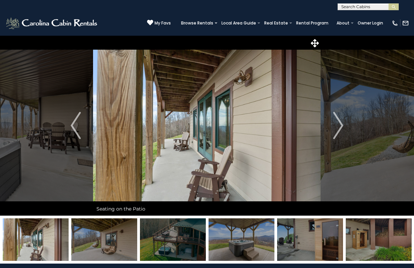
click at [233, 244] on img at bounding box center [242, 239] width 66 height 42
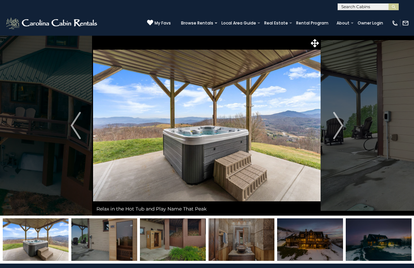
click at [248, 248] on img at bounding box center [242, 239] width 66 height 42
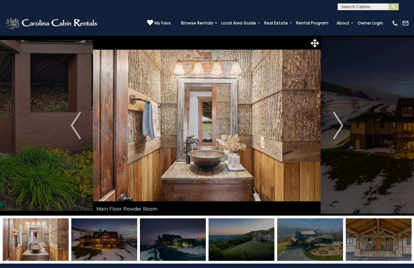
click at [89, 240] on img at bounding box center [104, 239] width 66 height 42
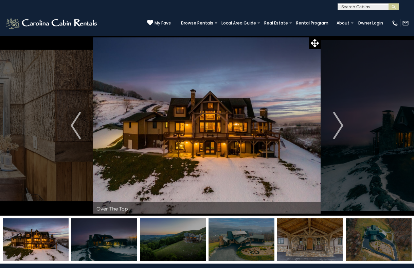
click at [116, 236] on img at bounding box center [104, 239] width 66 height 42
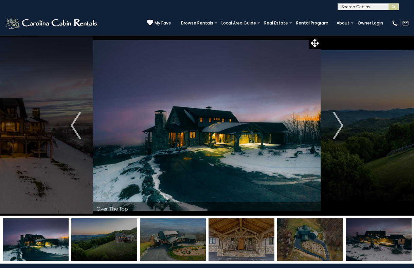
click at [244, 248] on img at bounding box center [242, 239] width 66 height 42
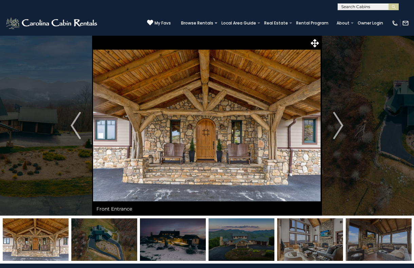
click at [112, 246] on img at bounding box center [104, 239] width 66 height 42
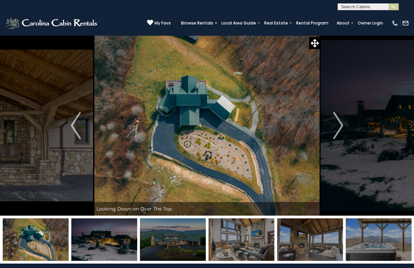
click at [124, 247] on img at bounding box center [104, 239] width 66 height 42
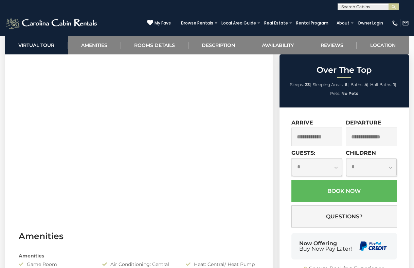
scroll to position [319, 0]
click at [303, 135] on input "text" at bounding box center [317, 136] width 51 height 19
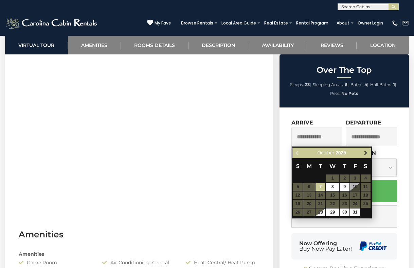
click at [366, 151] on span "Next" at bounding box center [365, 152] width 5 height 5
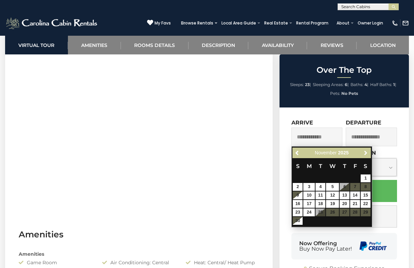
click at [366, 151] on span "Next" at bounding box center [365, 152] width 5 height 5
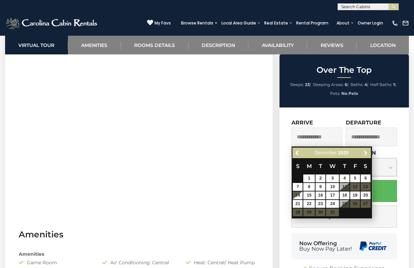
click at [366, 151] on span "Next" at bounding box center [365, 152] width 5 height 5
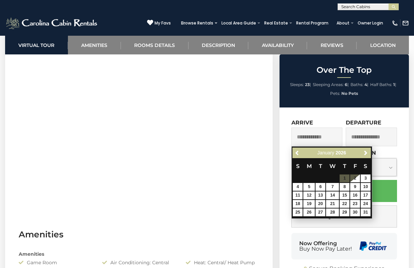
click at [347, 178] on table "S M T W T F S 1 2 3 4 5 6 7 8 9 10 11 12 13 14 15 16 17 18 19 20 21 22 23 24 25…" at bounding box center [332, 187] width 78 height 58
click at [353, 177] on link "2" at bounding box center [355, 178] width 10 height 8
type input "**********"
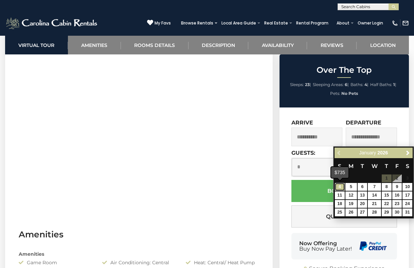
click at [341, 188] on link "4" at bounding box center [340, 187] width 10 height 8
type input "**********"
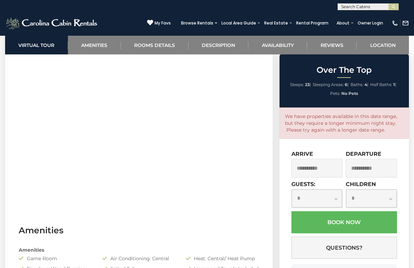
scroll to position [324, 0]
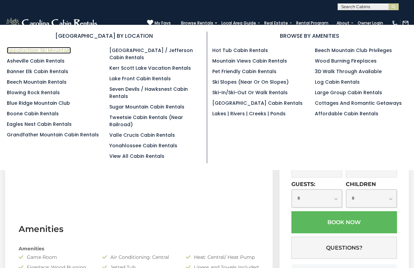
click at [54, 51] on link "Appalachian Ski Mountain" at bounding box center [39, 50] width 64 height 7
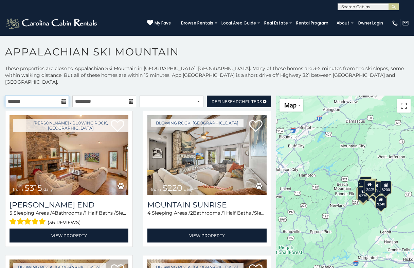
click at [52, 95] on input "text" at bounding box center [37, 101] width 64 height 12
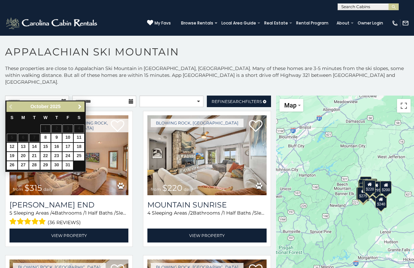
click at [83, 107] on link "Next" at bounding box center [79, 106] width 8 height 8
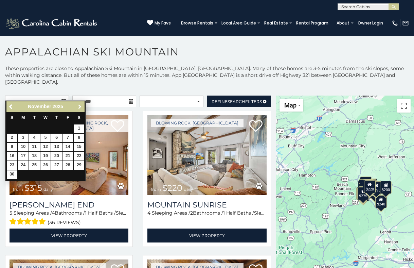
click at [83, 107] on link "Next" at bounding box center [79, 106] width 8 height 8
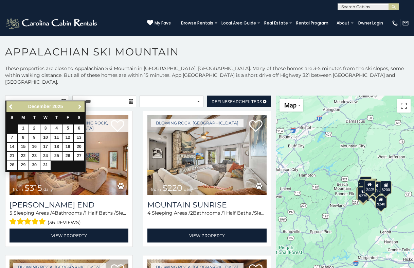
click at [81, 106] on span "Next" at bounding box center [79, 106] width 5 height 5
click at [66, 128] on link "2" at bounding box center [68, 128] width 11 height 8
type input "**********"
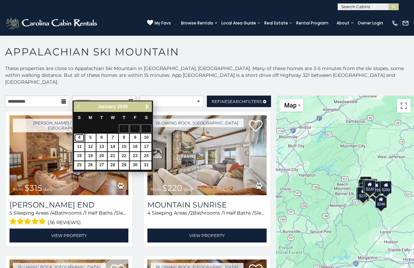
click at [81, 136] on link "4" at bounding box center [79, 138] width 11 height 8
type input "**********"
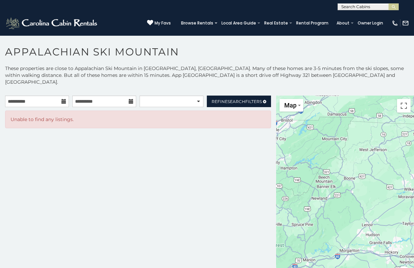
drag, startPoint x: 350, startPoint y: 155, endPoint x: 324, endPoint y: 145, distance: 27.3
click at [324, 145] on div at bounding box center [345, 191] width 138 height 192
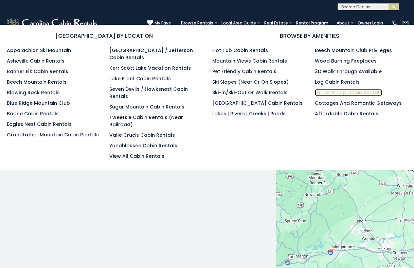
click at [327, 92] on link "Large Group Cabin Rentals" at bounding box center [348, 92] width 67 height 7
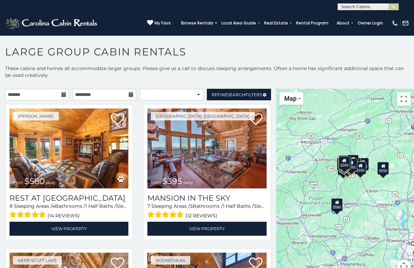
click at [63, 93] on icon at bounding box center [63, 94] width 5 height 5
click at [62, 92] on icon at bounding box center [63, 94] width 5 height 5
click at [19, 94] on input "text" at bounding box center [37, 95] width 64 height 12
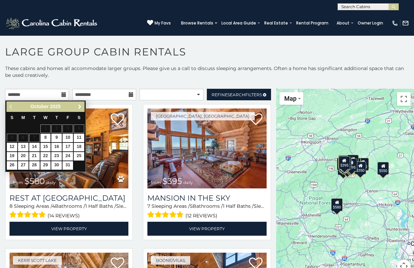
click at [77, 107] on span "Next" at bounding box center [79, 106] width 5 height 5
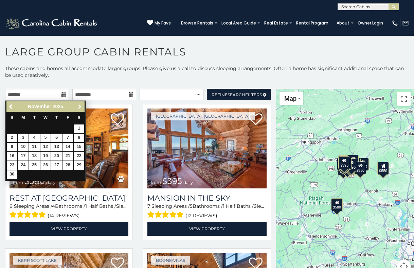
click at [77, 107] on span "Next" at bounding box center [79, 106] width 5 height 5
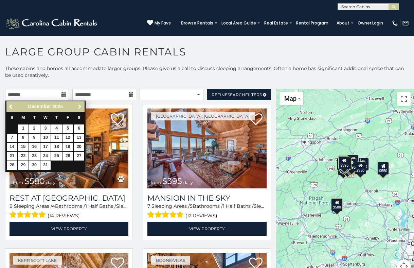
click at [77, 108] on span "Next" at bounding box center [79, 106] width 5 height 5
click at [58, 127] on link "1" at bounding box center [56, 128] width 11 height 8
type input "**********"
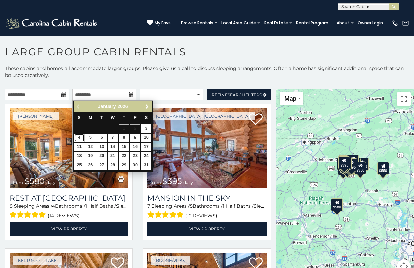
click at [78, 137] on link "4" at bounding box center [79, 138] width 11 height 8
type input "**********"
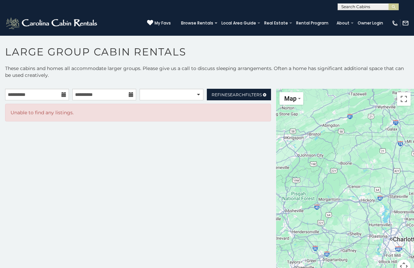
drag, startPoint x: 347, startPoint y: 167, endPoint x: 328, endPoint y: 162, distance: 20.0
click at [328, 162] on div at bounding box center [345, 185] width 138 height 192
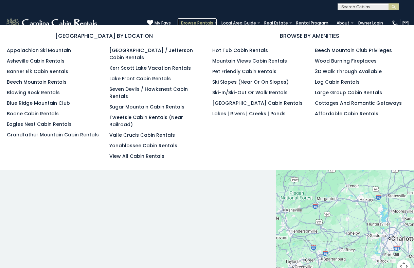
click at [215, 21] on link "Browse Rentals" at bounding box center [197, 23] width 39 height 10
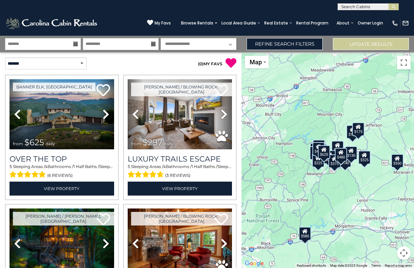
click at [77, 43] on icon at bounding box center [75, 43] width 5 height 5
click at [75, 44] on icon at bounding box center [75, 43] width 5 height 5
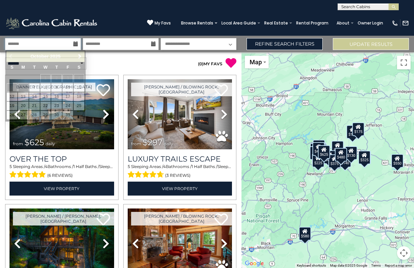
click at [76, 47] on input "text" at bounding box center [43, 44] width 76 height 12
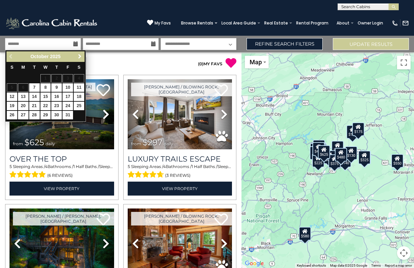
click at [80, 56] on span "Next" at bounding box center [79, 56] width 5 height 5
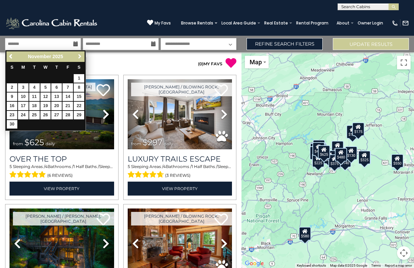
click at [79, 58] on span "Next" at bounding box center [79, 56] width 5 height 5
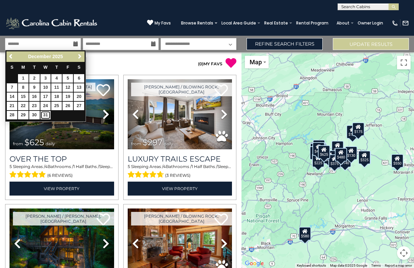
click at [47, 116] on link "31" at bounding box center [45, 115] width 11 height 8
type input "********"
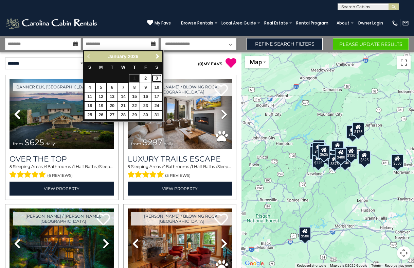
click at [161, 77] on link "3" at bounding box center [157, 78] width 11 height 8
type input "******"
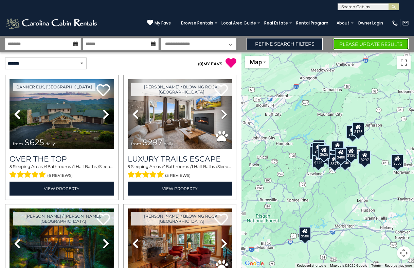
click at [370, 42] on button "Please Update Results" at bounding box center [371, 44] width 76 height 12
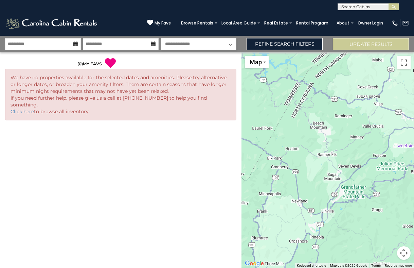
drag, startPoint x: 281, startPoint y: 142, endPoint x: 223, endPoint y: 122, distance: 60.6
click at [224, 122] on div "**********" at bounding box center [207, 152] width 414 height 232
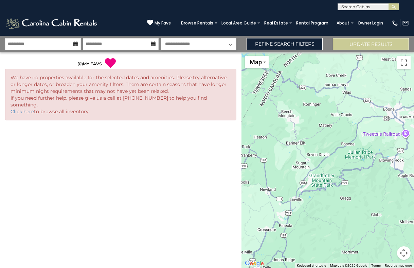
click at [111, 63] on icon at bounding box center [110, 62] width 11 height 11
click at [168, 23] on span "My Favs" at bounding box center [163, 23] width 16 height 6
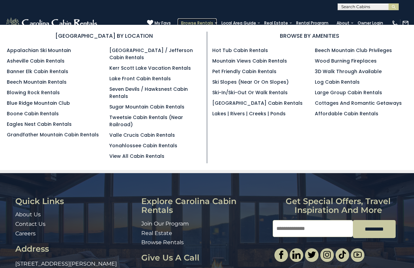
click at [198, 21] on link "Browse Rentals" at bounding box center [197, 23] width 39 height 10
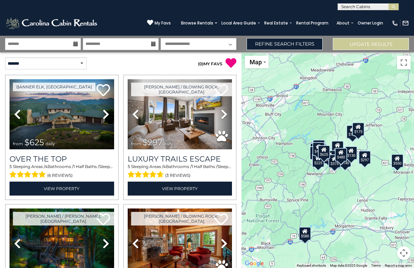
click at [76, 45] on icon at bounding box center [75, 43] width 5 height 5
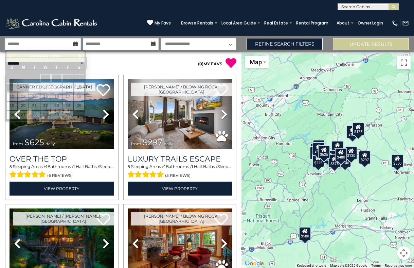
click at [72, 41] on input "text" at bounding box center [43, 44] width 76 height 12
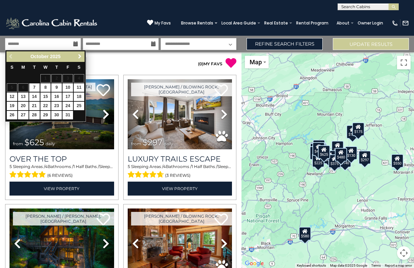
click at [80, 58] on span "Next" at bounding box center [79, 56] width 5 height 5
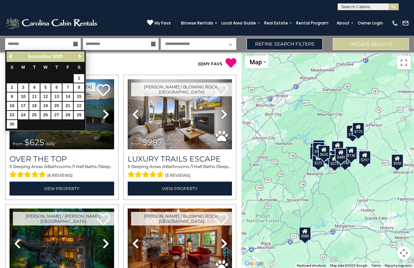
click at [80, 58] on span "Next" at bounding box center [79, 56] width 5 height 5
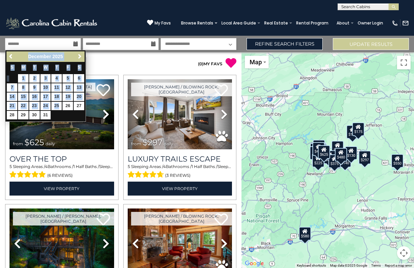
drag, startPoint x: 80, startPoint y: 58, endPoint x: 54, endPoint y: 108, distance: 56.7
click at [54, 108] on div "Previous Next December 2025 S M T W T F S 1 2 3 4 5 6 7 8 9 10 11 12 13 14 15 1…" at bounding box center [45, 86] width 81 height 72
click at [48, 113] on link "31" at bounding box center [45, 115] width 11 height 8
type input "********"
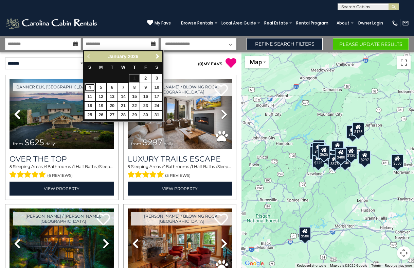
click at [89, 88] on link "4" at bounding box center [90, 87] width 11 height 8
type input "******"
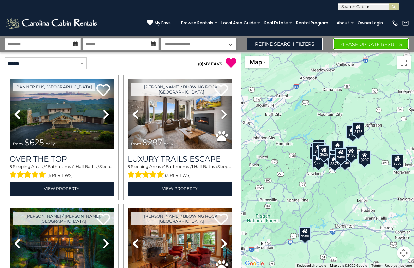
click at [354, 43] on button "Please Update Results" at bounding box center [371, 44] width 76 height 12
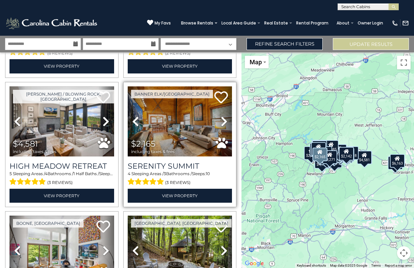
scroll to position [254, 0]
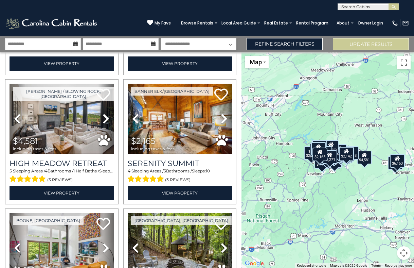
click at [405, 253] on button "Map camera controls" at bounding box center [404, 253] width 14 height 14
click at [385, 220] on button "Zoom in" at bounding box center [387, 219] width 14 height 14
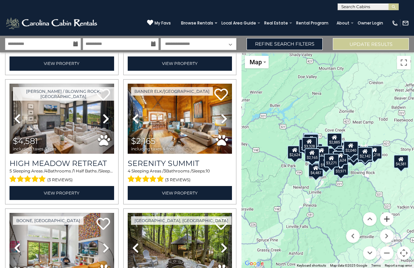
click at [385, 220] on button "Zoom in" at bounding box center [387, 219] width 14 height 14
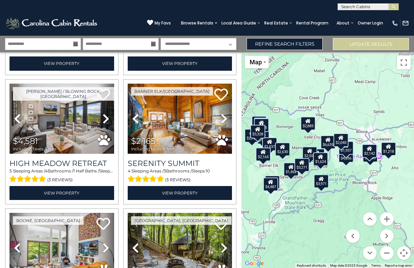
drag, startPoint x: 394, startPoint y: 206, endPoint x: 360, endPoint y: 204, distance: 34.0
click at [360, 204] on div "$6,095 $6,163 $3,271 $3,328 $4,581 $2,165 $1,218 $1,864 $3,971 $4,902 $6,635 $4…" at bounding box center [328, 159] width 173 height 215
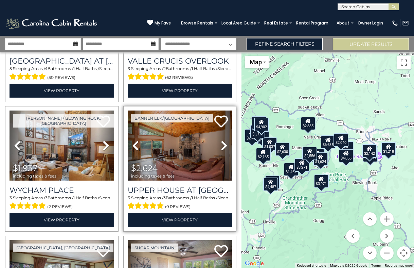
scroll to position [876, 0]
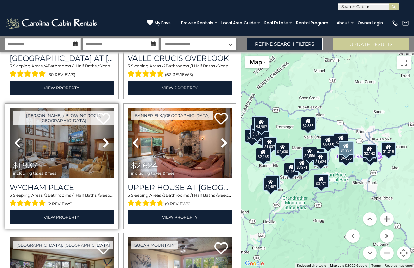
click at [105, 141] on icon at bounding box center [106, 142] width 7 height 11
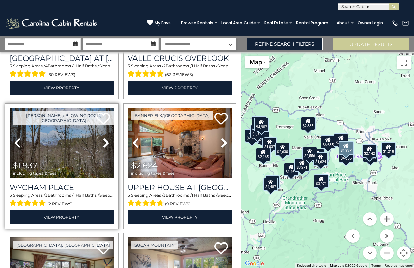
click at [105, 141] on icon at bounding box center [106, 142] width 7 height 11
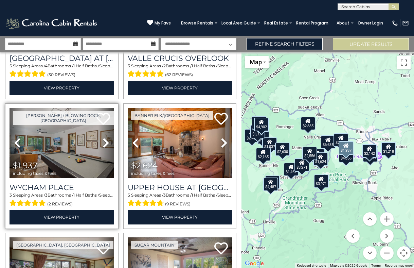
click at [105, 141] on icon at bounding box center [106, 142] width 7 height 11
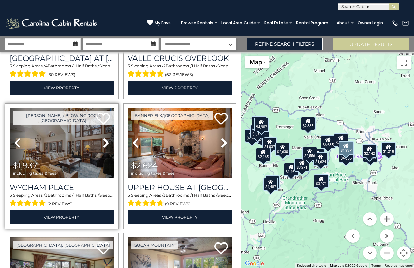
click at [105, 141] on icon at bounding box center [106, 142] width 7 height 11
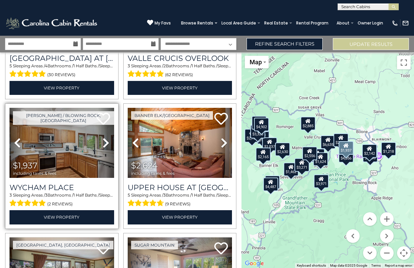
click at [105, 141] on icon at bounding box center [106, 142] width 7 height 11
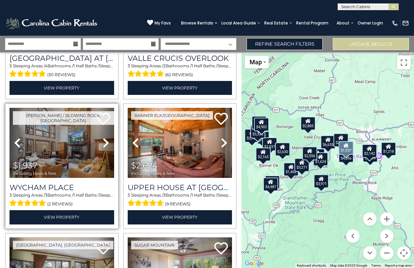
click at [105, 141] on icon at bounding box center [106, 142] width 7 height 11
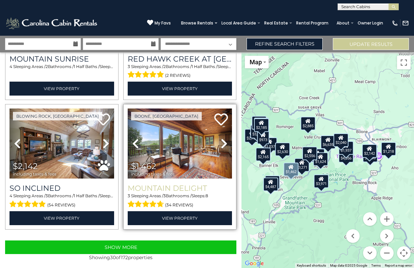
scroll to position [1783, 0]
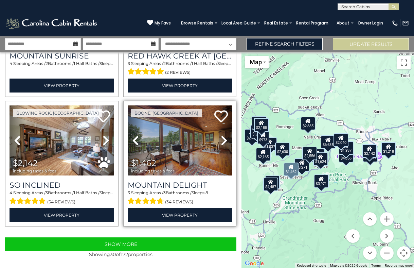
click at [224, 141] on icon at bounding box center [224, 140] width 7 height 11
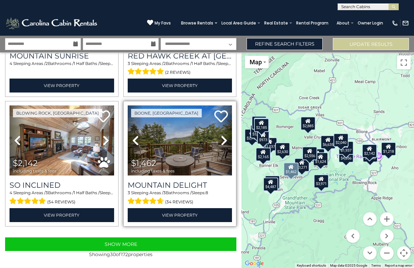
click at [224, 141] on icon at bounding box center [224, 140] width 7 height 11
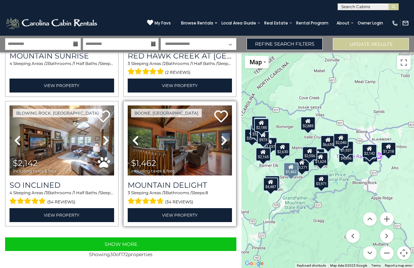
click at [224, 141] on icon at bounding box center [224, 140] width 7 height 11
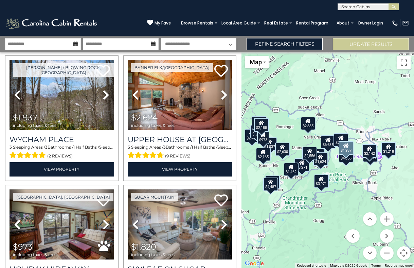
scroll to position [923, 0]
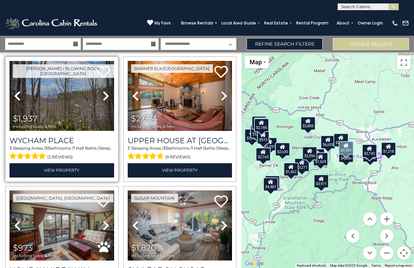
click at [55, 103] on img at bounding box center [62, 96] width 105 height 70
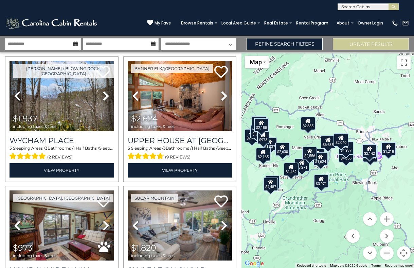
click at [321, 160] on div "$1,624" at bounding box center [320, 159] width 15 height 14
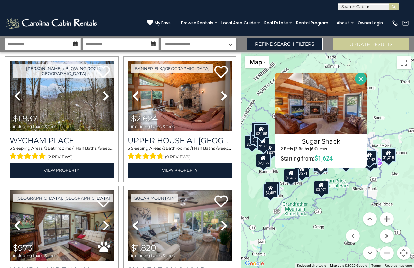
click at [337, 187] on div "$6,095 $6,163 $3,271 $3,328 $4,581 $2,165 $1,218 $1,864 $3,971 $4,902 $6,635 $4…" at bounding box center [328, 159] width 173 height 215
click at [362, 77] on button "Close" at bounding box center [361, 79] width 12 height 12
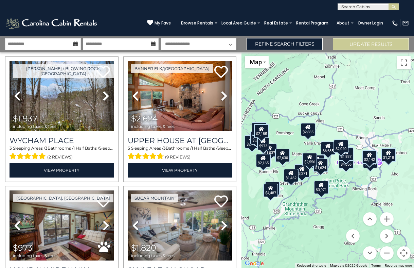
click at [348, 158] on div "$1,937" at bounding box center [346, 154] width 15 height 14
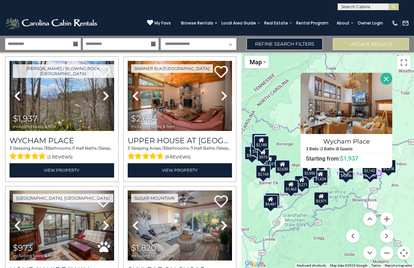
click at [387, 75] on button "Close" at bounding box center [387, 79] width 12 height 12
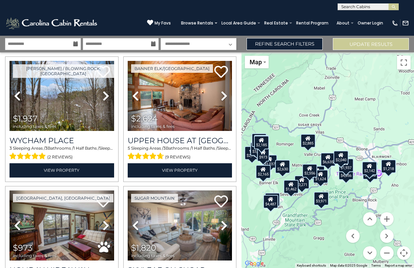
click at [343, 162] on div "$2,040" at bounding box center [341, 158] width 15 height 14
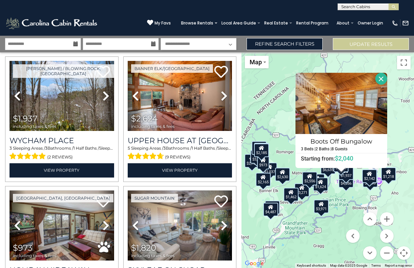
click at [380, 77] on button "Close" at bounding box center [381, 79] width 12 height 12
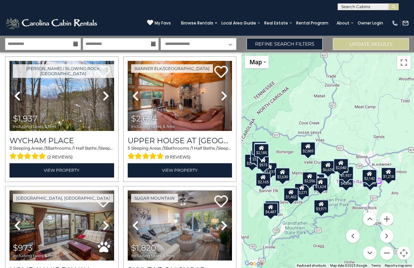
click at [371, 177] on div "$2,142" at bounding box center [369, 176] width 15 height 14
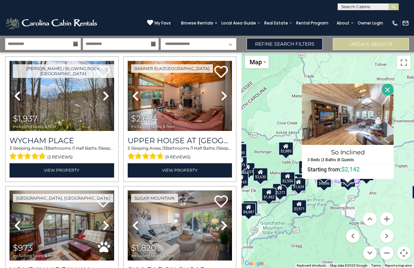
click at [386, 88] on button "Close" at bounding box center [388, 90] width 12 height 12
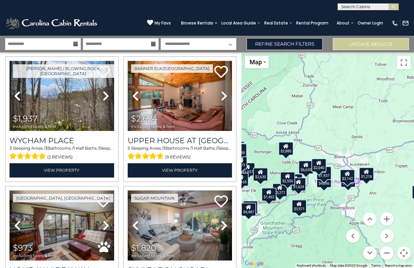
click at [369, 178] on div "$1,218" at bounding box center [366, 174] width 15 height 14
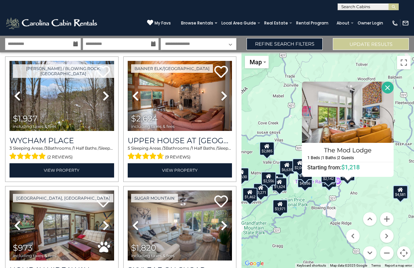
click at [387, 90] on button "Close" at bounding box center [388, 88] width 12 height 12
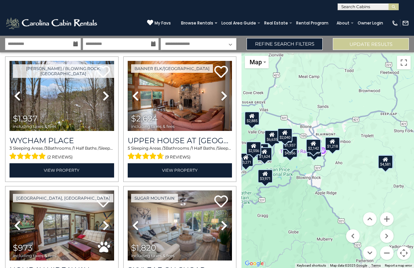
drag, startPoint x: 313, startPoint y: 227, endPoint x: 284, endPoint y: 179, distance: 56.4
click at [284, 178] on div "$6,095 $6,163 $3,271 $3,328 $4,581 $2,165 $1,218 $1,864 $3,971 $4,902 $6,635 $4…" at bounding box center [328, 159] width 173 height 215
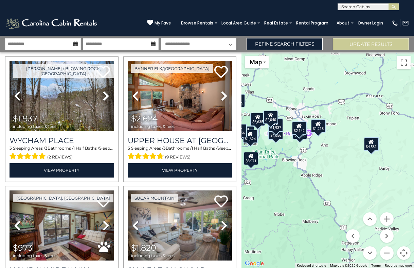
click at [279, 129] on div "$1,937" at bounding box center [275, 125] width 15 height 14
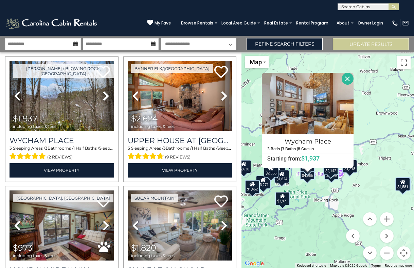
click at [306, 201] on div "$6,095 $6,163 $3,271 $3,328 $4,581 $2,165 $1,218 $1,864 $3,971 $4,902 $6,635 $4…" at bounding box center [328, 159] width 173 height 215
click at [335, 178] on div "$3,608" at bounding box center [331, 173] width 15 height 14
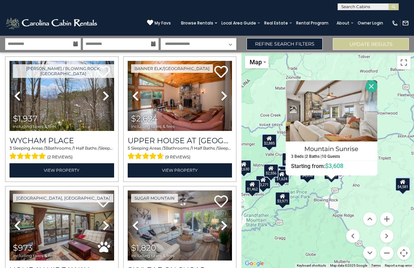
click at [322, 193] on div "$6,095 $6,163 $3,271 $3,328 $4,581 $2,165 $1,218 $1,864 $3,971 $4,902 $6,635 $4…" at bounding box center [328, 159] width 173 height 215
click at [372, 89] on button "Close" at bounding box center [372, 86] width 12 height 12
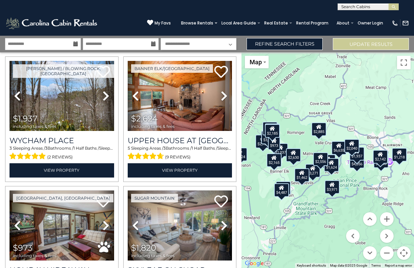
drag, startPoint x: 261, startPoint y: 217, endPoint x: 309, endPoint y: 204, distance: 50.3
click at [310, 204] on div "$6,095 $6,163 $3,271 $3,328 $4,581 $2,165 $1,218 $1,864 $3,971 $4,902 $6,635 $4…" at bounding box center [328, 159] width 173 height 215
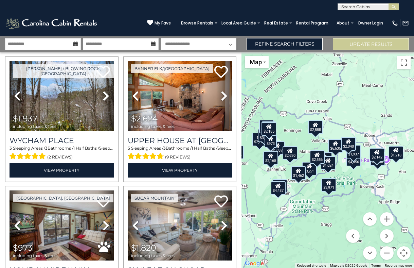
click at [296, 173] on icon at bounding box center [298, 170] width 5 height 5
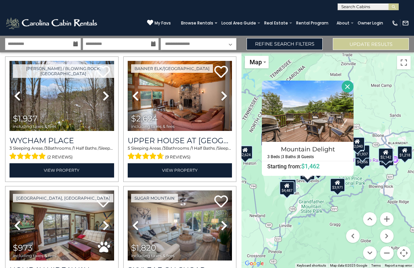
click at [318, 203] on div "$6,095 $6,163 $3,271 $3,328 $4,581 $2,165 $1,218 $1,864 $3,971 $4,902 $6,635 $4…" at bounding box center [328, 159] width 173 height 215
click at [347, 86] on button "Close" at bounding box center [348, 87] width 12 height 12
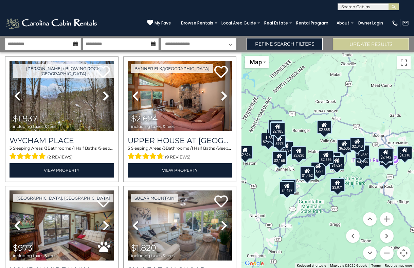
click at [281, 165] on div "$6,095 $6,163 $3,271 $3,328 $4,581 $2,165 $1,218 $1,864 $3,971 $4,902 $6,635 $4…" at bounding box center [328, 159] width 173 height 215
click at [286, 161] on div "$2,165" at bounding box center [279, 158] width 15 height 14
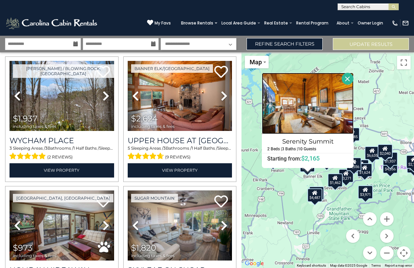
click at [321, 107] on img at bounding box center [308, 103] width 92 height 61
click at [350, 78] on button "Close" at bounding box center [348, 79] width 12 height 12
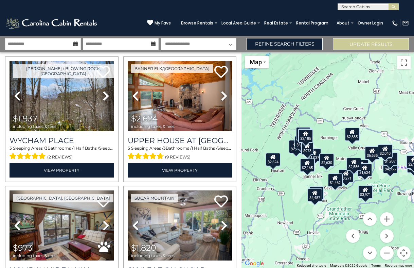
click at [323, 164] on div "$2,630" at bounding box center [326, 160] width 15 height 14
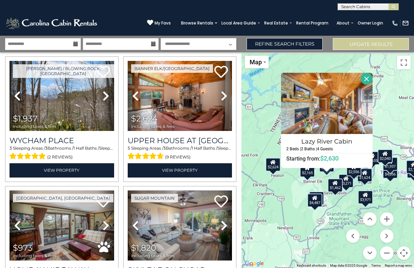
click at [367, 74] on button "Close" at bounding box center [367, 79] width 12 height 12
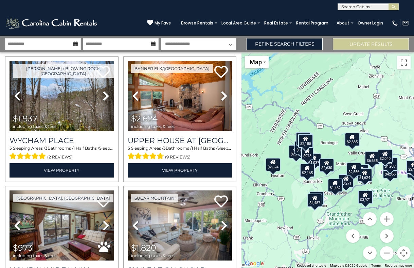
click at [354, 140] on div "$2,885" at bounding box center [352, 140] width 15 height 14
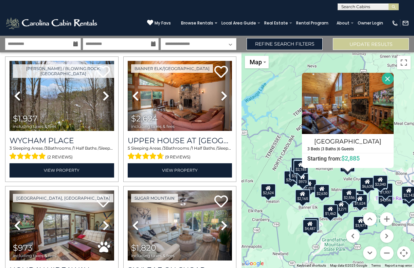
click at [388, 80] on button "Close" at bounding box center [388, 79] width 12 height 12
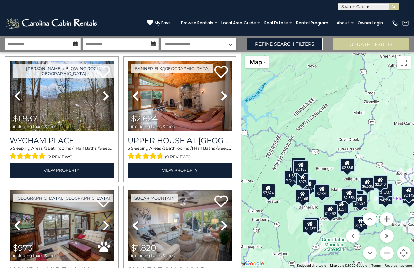
click at [359, 205] on div "$1,624" at bounding box center [360, 201] width 15 height 14
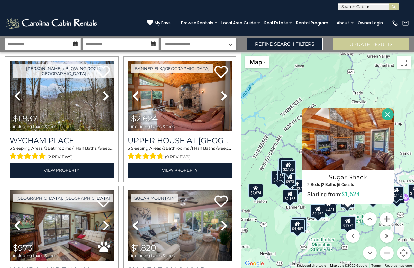
click at [390, 112] on button "Close" at bounding box center [388, 114] width 12 height 12
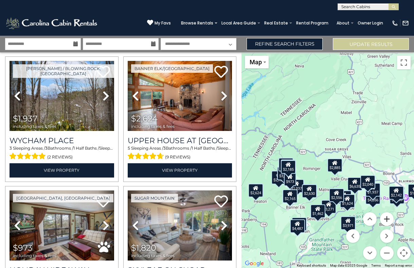
click at [387, 219] on button "Zoom in" at bounding box center [387, 219] width 14 height 14
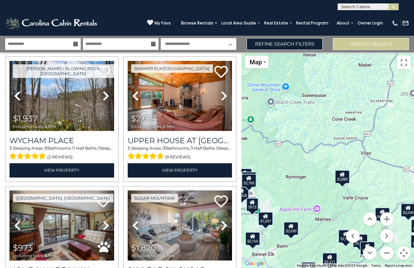
drag, startPoint x: 349, startPoint y: 213, endPoint x: 338, endPoint y: 135, distance: 78.3
click at [338, 135] on div "$6,095 $6,163 $3,271 $3,328 $4,581 $2,165 $1,218 $1,864 $3,971 $4,902 $6,635 $4…" at bounding box center [328, 159] width 173 height 215
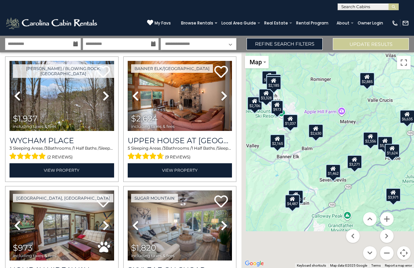
drag, startPoint x: 290, startPoint y: 188, endPoint x: 319, endPoint y: 82, distance: 110.0
click at [320, 82] on div "$6,095 $6,163 $3,271 $3,328 $4,581 $2,165 $1,218 $1,864 $3,971 $4,902 $6,635 $4…" at bounding box center [328, 159] width 173 height 215
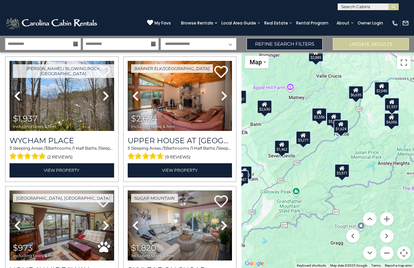
drag, startPoint x: 355, startPoint y: 171, endPoint x: 295, endPoint y: 154, distance: 62.7
click at [295, 154] on div "$6,095 $6,163 $3,271 $3,328 $4,581 $2,165 $1,218 $1,864 $3,971 $4,902 $6,635 $4…" at bounding box center [328, 159] width 173 height 215
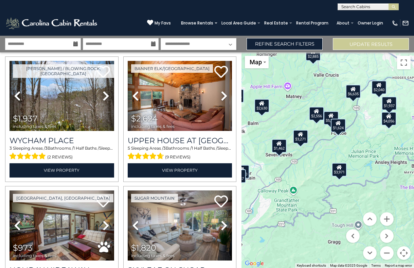
click at [281, 149] on div "$1,462" at bounding box center [279, 146] width 15 height 14
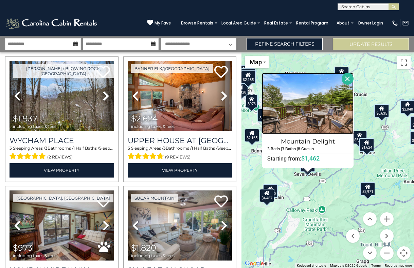
click at [345, 106] on img at bounding box center [308, 103] width 92 height 61
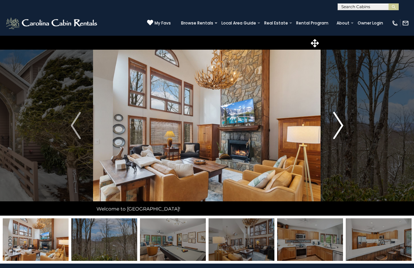
click at [339, 127] on img "Next" at bounding box center [338, 125] width 10 height 27
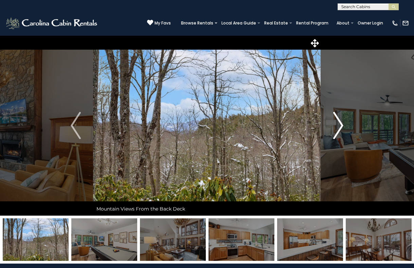
click at [339, 127] on img "Next" at bounding box center [338, 125] width 10 height 27
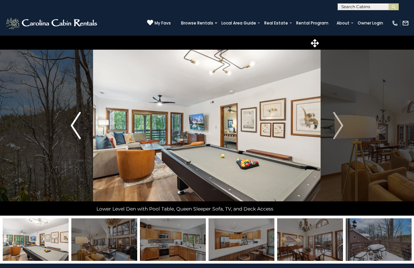
click at [73, 128] on img "Previous" at bounding box center [76, 125] width 10 height 27
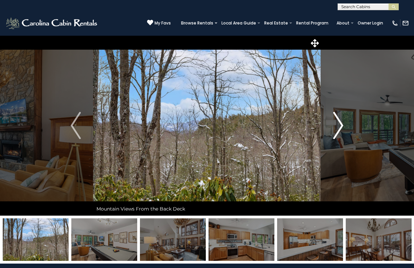
click at [341, 129] on img "Next" at bounding box center [338, 125] width 10 height 27
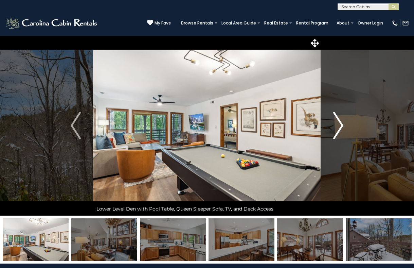
click at [341, 129] on img "Next" at bounding box center [338, 125] width 10 height 27
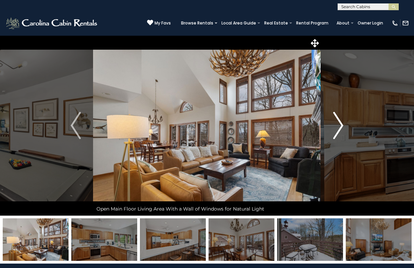
click at [341, 129] on img "Next" at bounding box center [338, 125] width 10 height 27
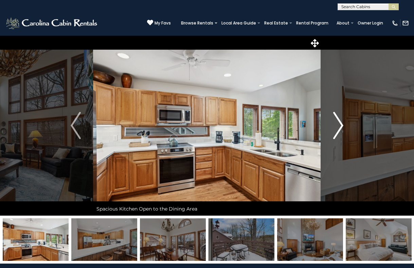
click at [341, 129] on img "Next" at bounding box center [338, 125] width 10 height 27
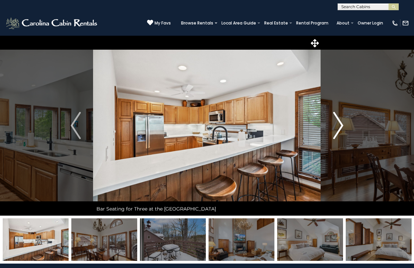
click at [341, 129] on img "Next" at bounding box center [338, 125] width 10 height 27
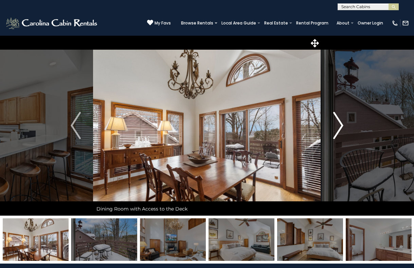
click at [341, 129] on img "Next" at bounding box center [338, 125] width 10 height 27
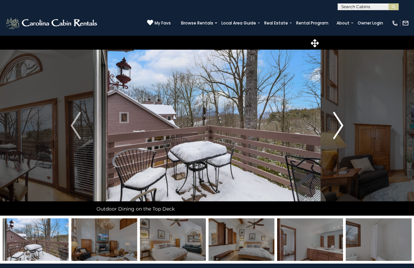
click at [341, 129] on img "Next" at bounding box center [338, 125] width 10 height 27
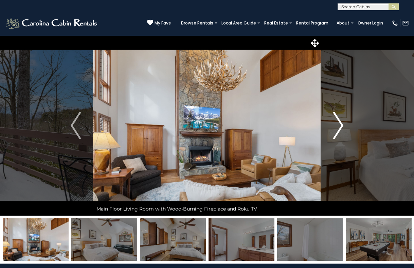
click at [341, 129] on img "Next" at bounding box center [338, 125] width 10 height 27
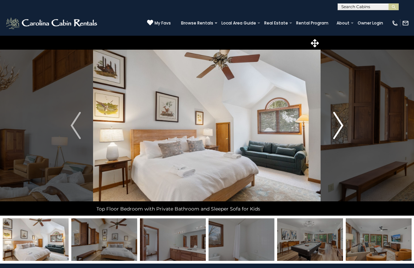
click at [341, 129] on img "Next" at bounding box center [338, 125] width 10 height 27
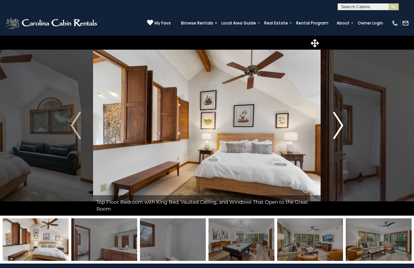
click at [341, 129] on img "Next" at bounding box center [338, 125] width 10 height 27
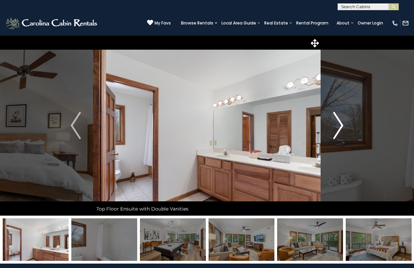
click at [341, 129] on img "Next" at bounding box center [338, 125] width 10 height 27
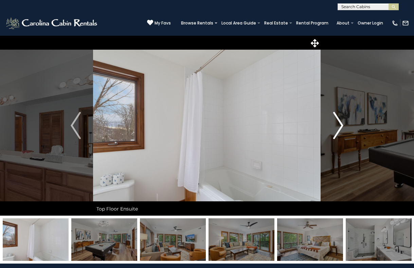
click at [341, 129] on img "Next" at bounding box center [338, 125] width 10 height 27
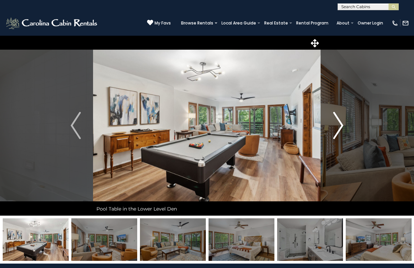
click at [341, 129] on img "Next" at bounding box center [338, 125] width 10 height 27
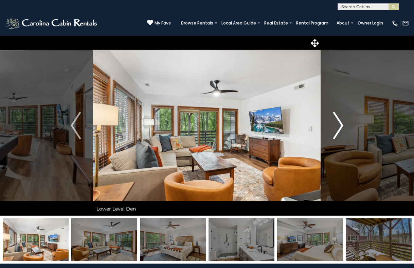
click at [341, 129] on img "Next" at bounding box center [338, 125] width 10 height 27
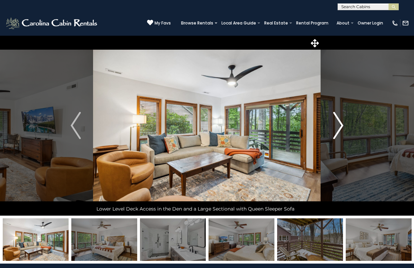
click at [341, 129] on img "Next" at bounding box center [338, 125] width 10 height 27
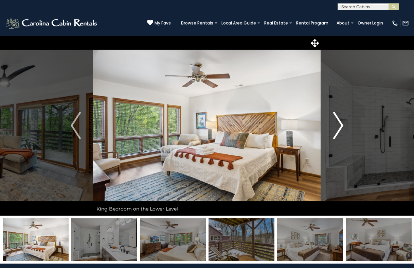
click at [341, 129] on img "Next" at bounding box center [338, 125] width 10 height 27
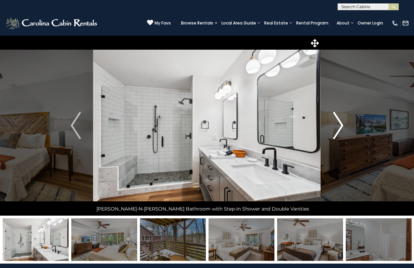
click at [341, 129] on img "Next" at bounding box center [338, 125] width 10 height 27
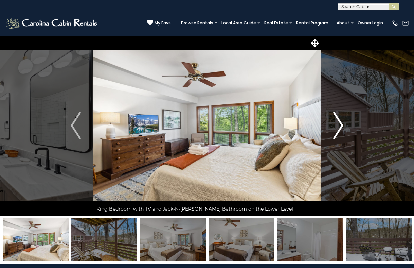
click at [341, 129] on img "Next" at bounding box center [338, 125] width 10 height 27
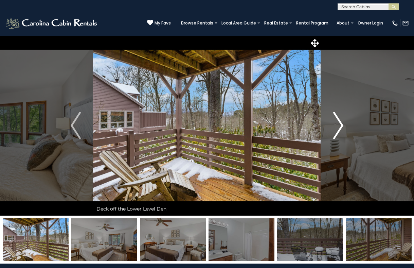
click at [341, 129] on img "Next" at bounding box center [338, 125] width 10 height 27
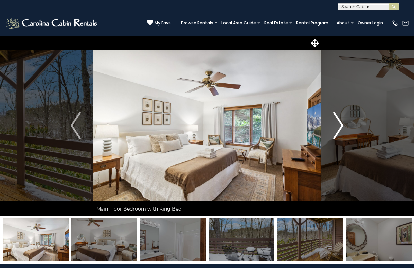
click at [341, 129] on img "Next" at bounding box center [338, 125] width 10 height 27
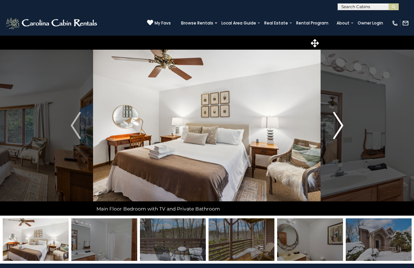
click at [341, 129] on img "Next" at bounding box center [338, 125] width 10 height 27
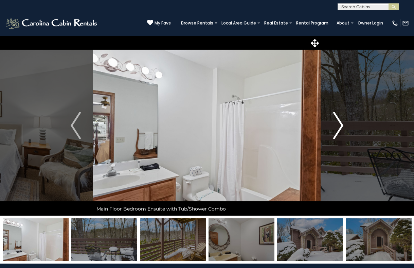
click at [341, 129] on img "Next" at bounding box center [338, 125] width 10 height 27
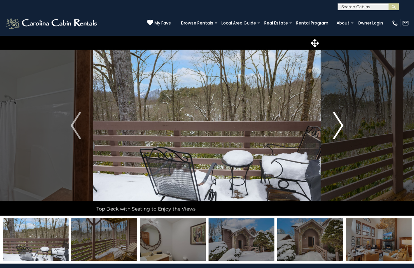
click at [341, 129] on img "Next" at bounding box center [338, 125] width 10 height 27
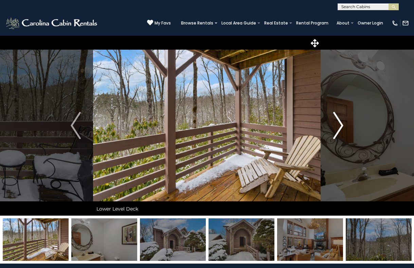
click at [341, 129] on img "Next" at bounding box center [338, 125] width 10 height 27
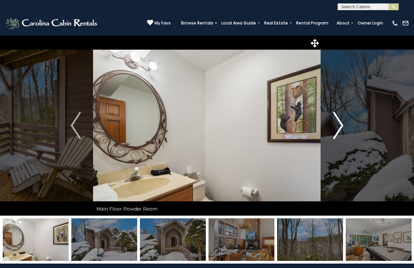
click at [342, 130] on img "Next" at bounding box center [338, 125] width 10 height 27
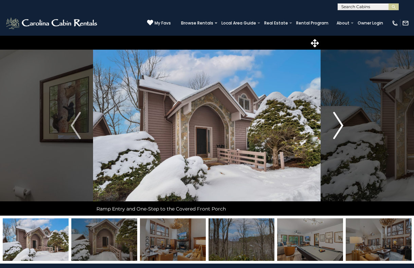
click at [342, 130] on img "Next" at bounding box center [338, 125] width 10 height 27
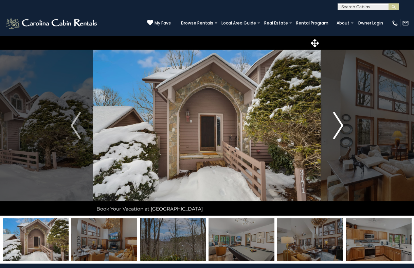
click at [342, 130] on img "Next" at bounding box center [338, 125] width 10 height 27
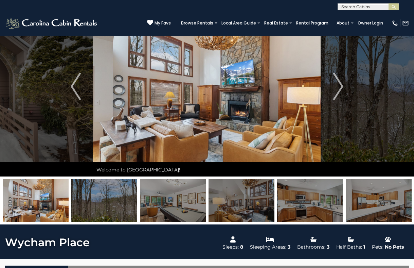
scroll to position [25, 0]
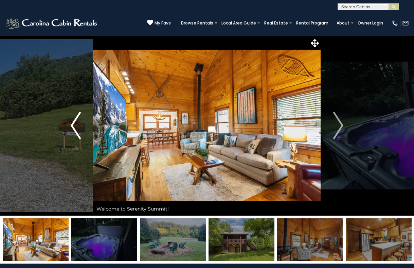
click at [76, 130] on img "Previous" at bounding box center [76, 125] width 10 height 27
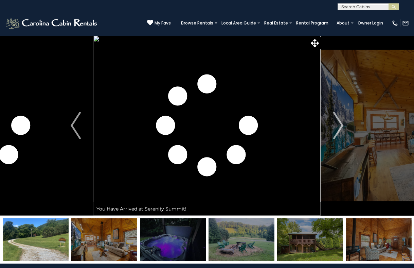
click at [47, 249] on img at bounding box center [36, 239] width 66 height 42
click at [108, 236] on img at bounding box center [104, 239] width 66 height 42
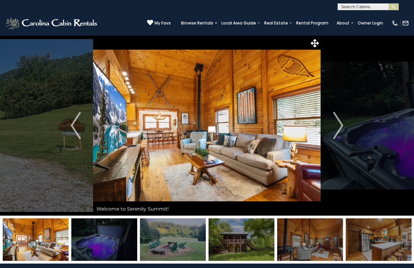
click at [118, 242] on img at bounding box center [104, 239] width 66 height 42
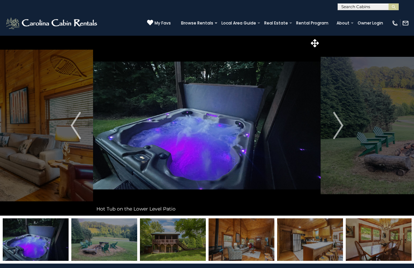
click at [164, 239] on img at bounding box center [173, 239] width 66 height 42
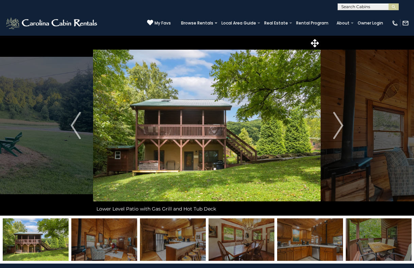
click at [188, 236] on img at bounding box center [173, 239] width 66 height 42
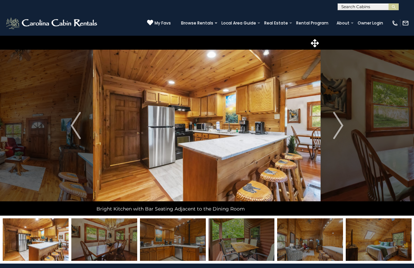
click at [219, 231] on img at bounding box center [242, 239] width 66 height 42
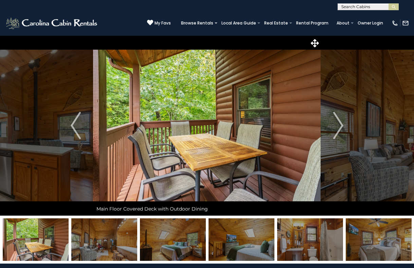
click at [241, 228] on img at bounding box center [242, 239] width 66 height 42
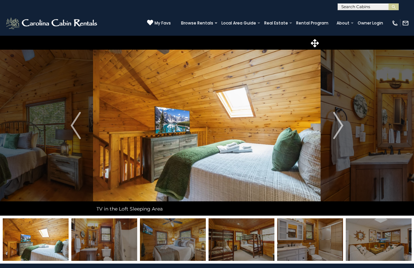
click at [258, 226] on img at bounding box center [242, 239] width 66 height 42
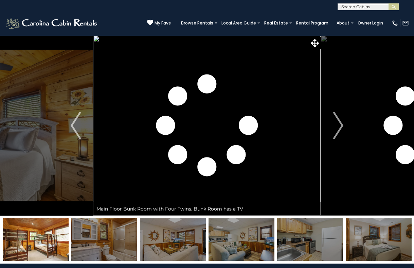
click at [282, 224] on img at bounding box center [310, 239] width 66 height 42
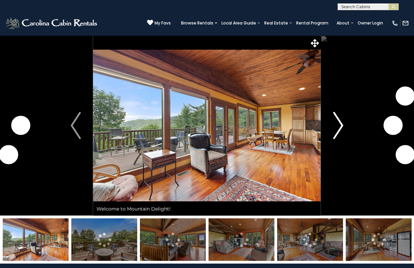
click at [332, 133] on button "Next" at bounding box center [338, 125] width 35 height 180
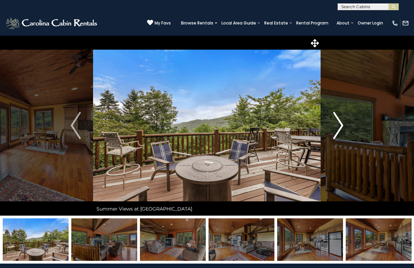
click at [348, 126] on button "Next" at bounding box center [338, 125] width 35 height 180
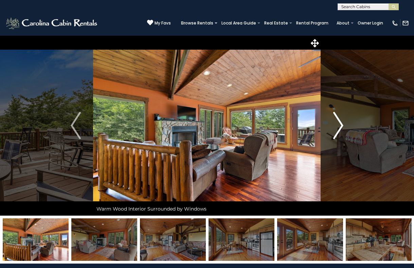
click at [348, 127] on button "Next" at bounding box center [338, 125] width 35 height 180
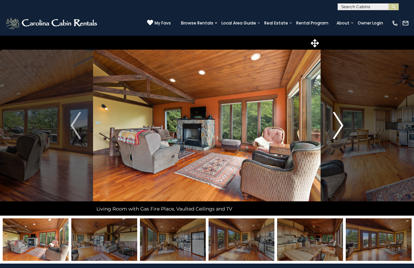
click at [348, 127] on button "Next" at bounding box center [338, 125] width 35 height 180
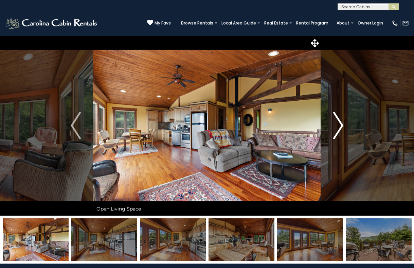
click at [348, 127] on button "Next" at bounding box center [338, 125] width 35 height 180
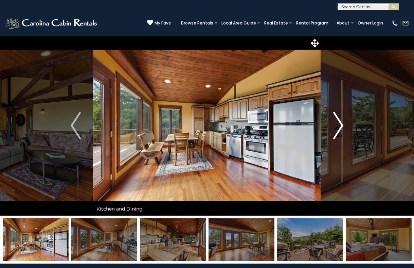
click at [348, 127] on button "Next" at bounding box center [338, 125] width 35 height 180
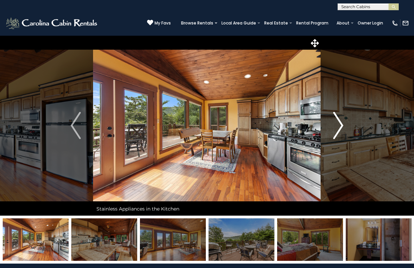
click at [342, 125] on img "Next" at bounding box center [338, 125] width 10 height 27
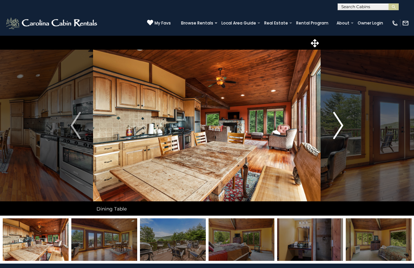
click at [342, 125] on img "Next" at bounding box center [338, 125] width 10 height 27
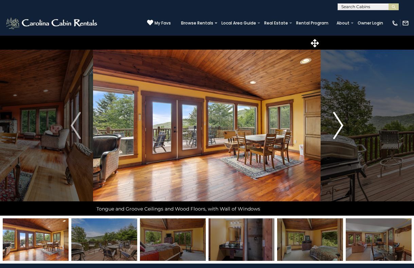
click at [342, 125] on img "Next" at bounding box center [338, 125] width 10 height 27
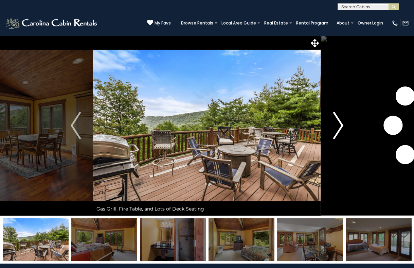
click at [342, 125] on img "Next" at bounding box center [338, 125] width 10 height 27
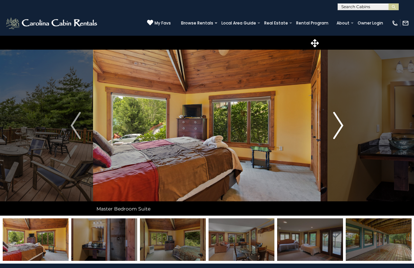
click at [342, 125] on img "Next" at bounding box center [338, 125] width 10 height 27
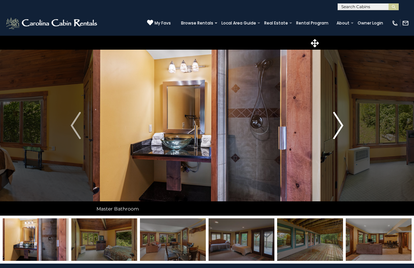
click at [342, 129] on img "Next" at bounding box center [338, 125] width 10 height 27
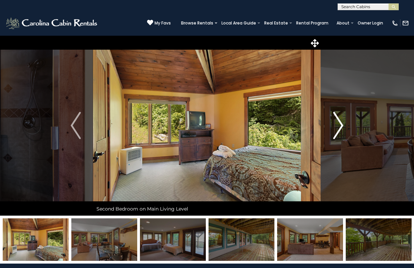
click at [342, 129] on img "Next" at bounding box center [338, 125] width 10 height 27
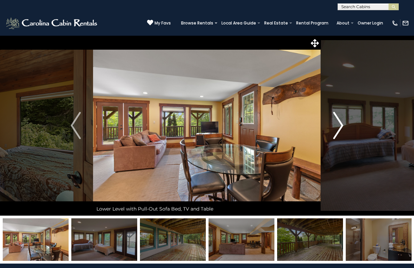
click at [342, 129] on img "Next" at bounding box center [338, 125] width 10 height 27
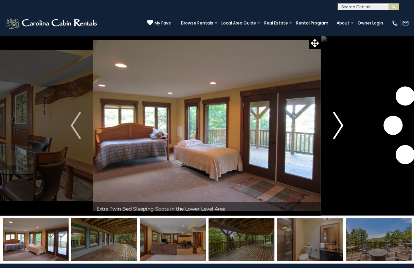
click at [342, 129] on img "Next" at bounding box center [338, 125] width 10 height 27
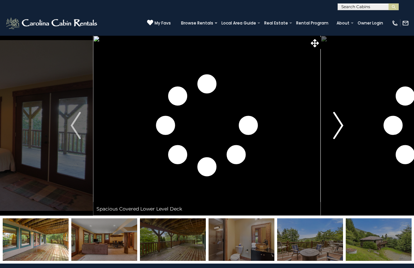
click at [342, 129] on img "Next" at bounding box center [338, 125] width 10 height 27
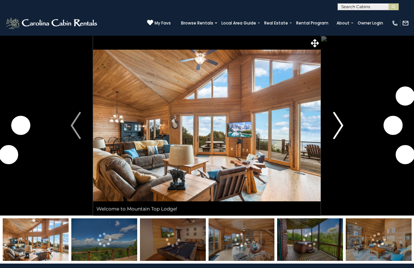
click at [339, 130] on img "Next" at bounding box center [338, 125] width 10 height 27
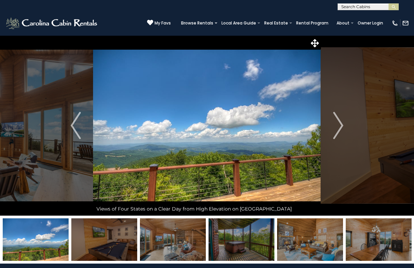
click at [263, 243] on img at bounding box center [242, 239] width 66 height 42
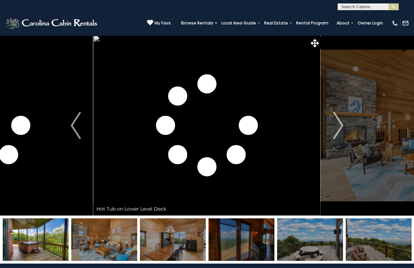
click at [179, 254] on img at bounding box center [173, 239] width 66 height 42
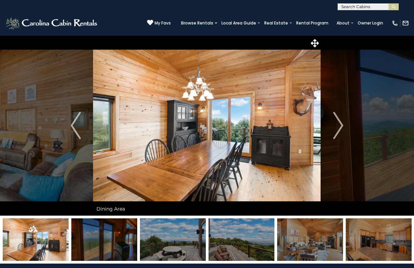
click at [311, 228] on img at bounding box center [310, 239] width 66 height 42
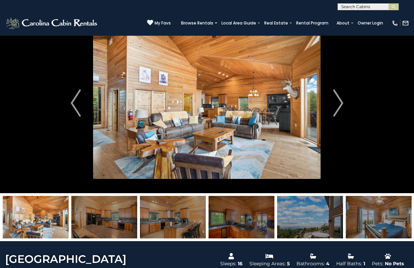
scroll to position [29, 0]
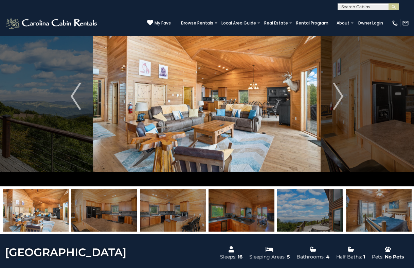
click at [263, 191] on img at bounding box center [242, 210] width 66 height 42
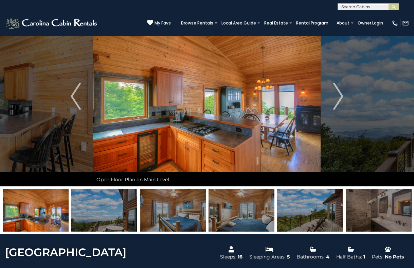
click at [392, 208] on img at bounding box center [379, 210] width 66 height 42
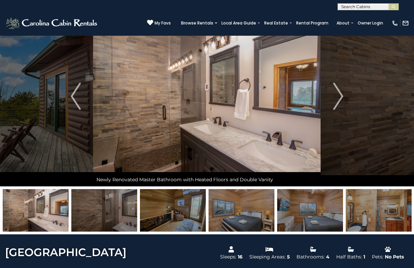
click at [392, 208] on img at bounding box center [379, 210] width 66 height 42
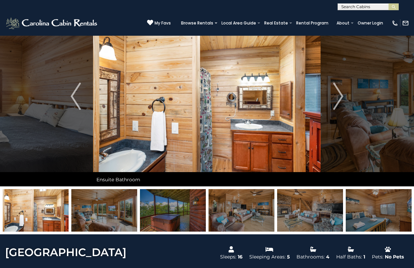
click at [248, 215] on img at bounding box center [242, 210] width 66 height 42
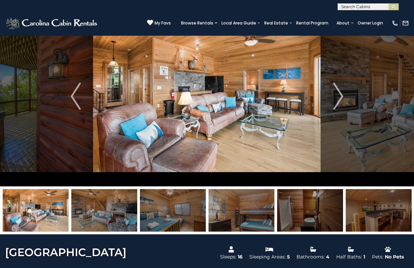
click at [166, 223] on img at bounding box center [173, 210] width 66 height 42
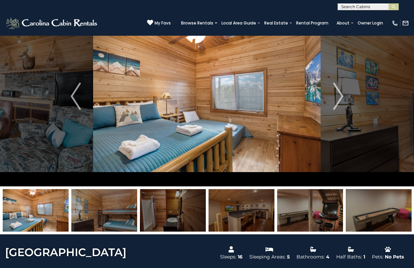
click at [131, 221] on img at bounding box center [104, 210] width 66 height 42
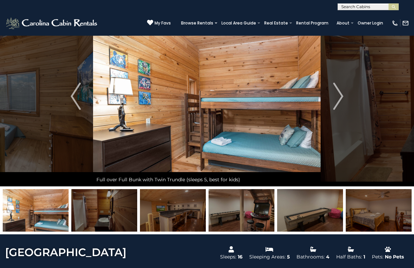
click at [59, 211] on img at bounding box center [36, 210] width 66 height 42
click at [109, 207] on img at bounding box center [104, 210] width 66 height 42
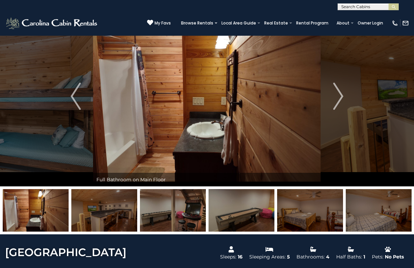
click at [124, 215] on img at bounding box center [104, 210] width 66 height 42
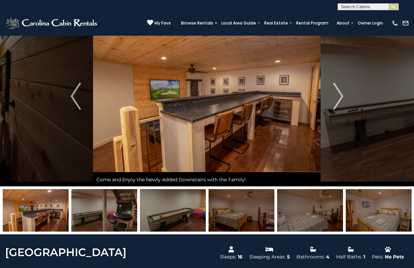
click at [134, 215] on img at bounding box center [104, 210] width 66 height 42
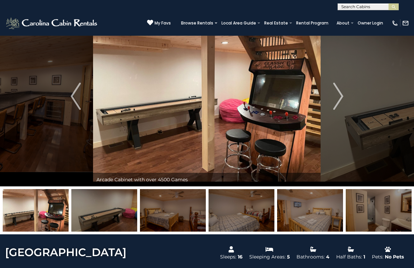
click at [48, 212] on img at bounding box center [36, 210] width 66 height 42
click at [81, 108] on img "Previous" at bounding box center [76, 96] width 10 height 27
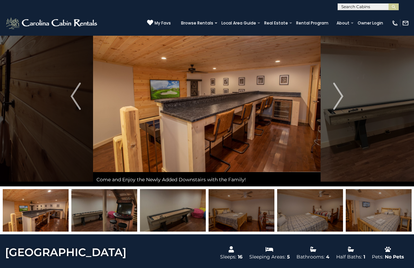
click at [188, 215] on img at bounding box center [173, 210] width 66 height 42
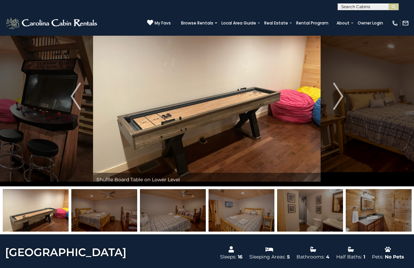
click at [110, 218] on img at bounding box center [104, 210] width 66 height 42
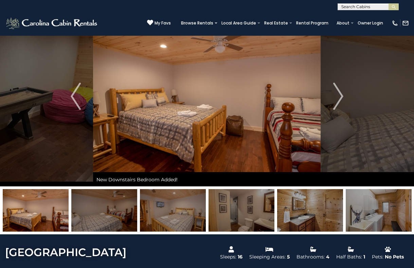
click at [125, 210] on img at bounding box center [104, 210] width 66 height 42
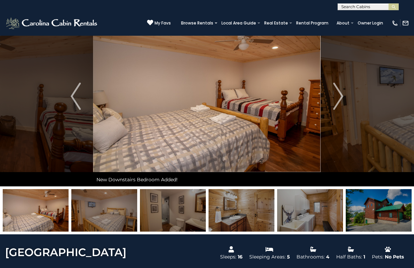
click at [129, 211] on img at bounding box center [104, 210] width 66 height 42
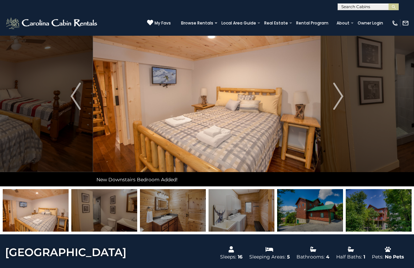
click at [153, 203] on img at bounding box center [173, 210] width 66 height 42
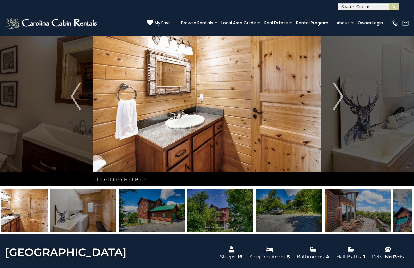
drag, startPoint x: 160, startPoint y: 205, endPoint x: 109, endPoint y: 213, distance: 52.0
click at [119, 214] on img at bounding box center [152, 210] width 66 height 42
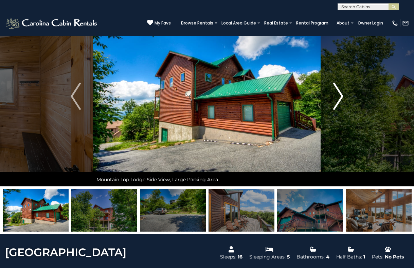
click at [340, 93] on img "Next" at bounding box center [338, 96] width 10 height 27
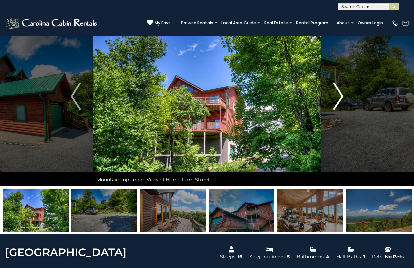
click at [340, 93] on img "Next" at bounding box center [338, 96] width 10 height 27
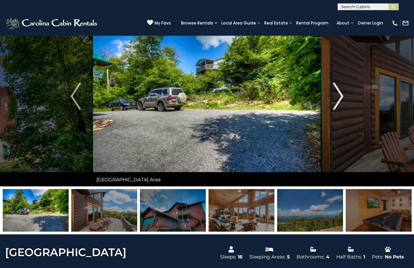
click at [340, 93] on img "Next" at bounding box center [338, 96] width 10 height 27
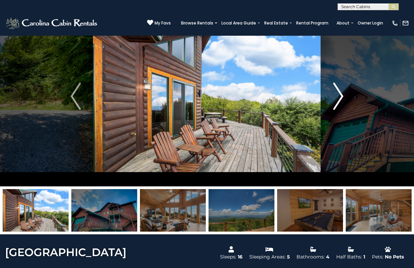
click at [340, 93] on img "Next" at bounding box center [338, 96] width 10 height 27
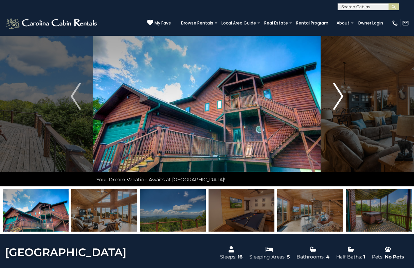
click at [340, 93] on img "Next" at bounding box center [338, 96] width 10 height 27
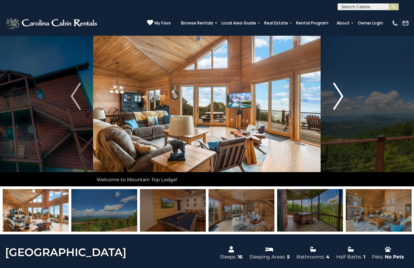
click at [340, 93] on img "Next" at bounding box center [338, 96] width 10 height 27
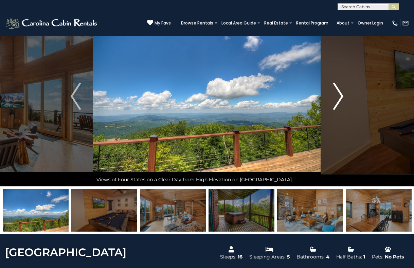
click at [340, 93] on img "Next" at bounding box center [338, 96] width 10 height 27
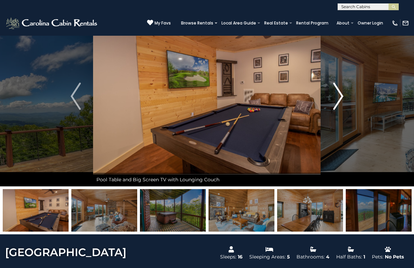
click at [342, 94] on img "Next" at bounding box center [338, 96] width 10 height 27
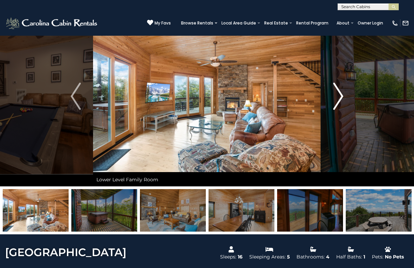
click at [342, 94] on img "Next" at bounding box center [338, 96] width 10 height 27
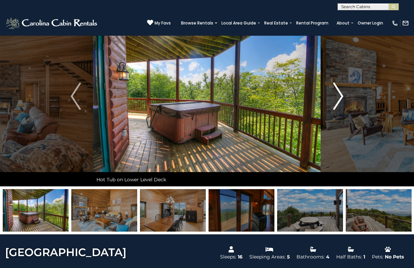
click at [342, 94] on img "Next" at bounding box center [338, 96] width 10 height 27
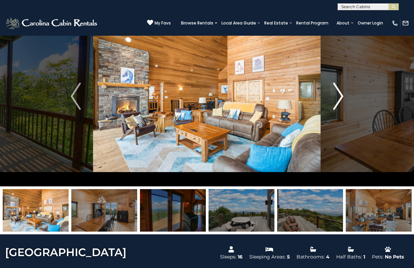
click at [342, 94] on img "Next" at bounding box center [338, 96] width 10 height 27
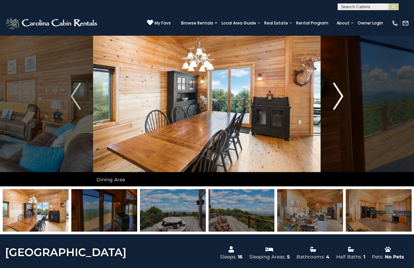
click at [342, 94] on img "Next" at bounding box center [338, 96] width 10 height 27
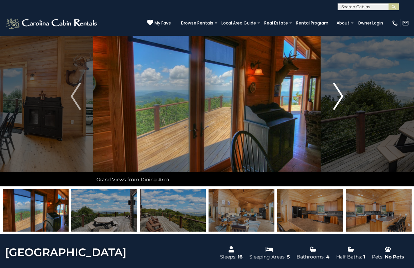
click at [342, 95] on img "Next" at bounding box center [338, 96] width 10 height 27
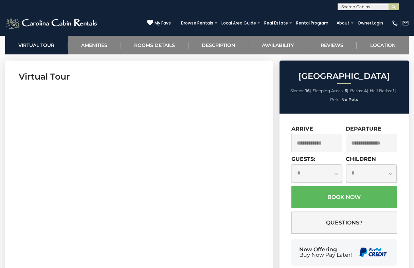
scroll to position [270, 0]
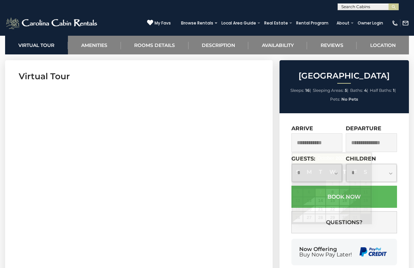
click at [312, 136] on input "text" at bounding box center [317, 142] width 51 height 19
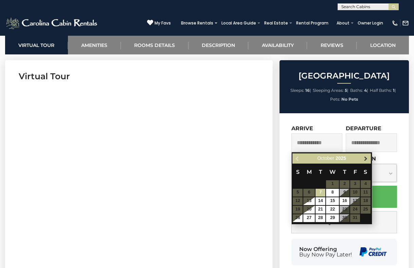
click at [364, 156] on span "Next" at bounding box center [365, 158] width 5 height 5
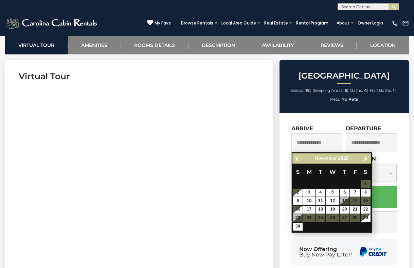
click at [364, 156] on span "Next" at bounding box center [365, 158] width 5 height 5
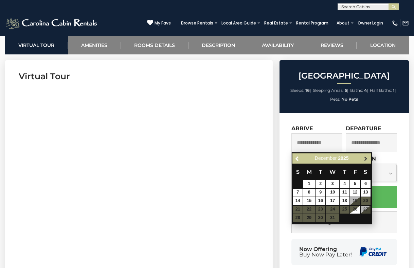
click at [364, 156] on span "Next" at bounding box center [365, 158] width 5 height 5
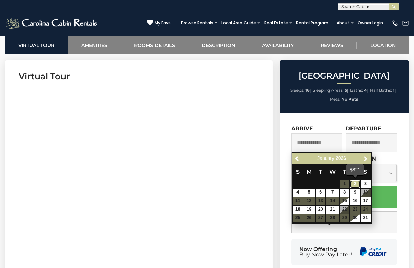
click at [358, 185] on link "2" at bounding box center [355, 184] width 10 height 8
type input "**********"
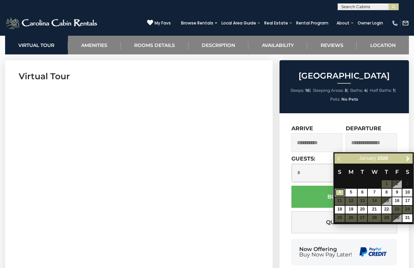
click at [340, 192] on link "4" at bounding box center [340, 193] width 10 height 8
type input "**********"
